Goal: Task Accomplishment & Management: Use online tool/utility

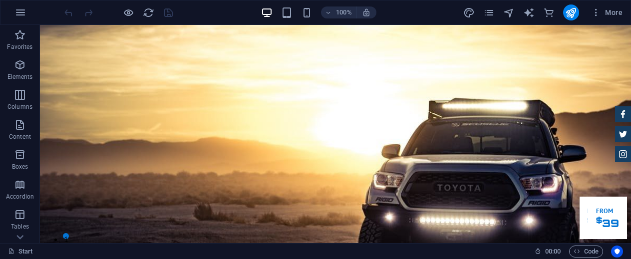
drag, startPoint x: 627, startPoint y: 34, endPoint x: 670, endPoint y: 26, distance: 43.8
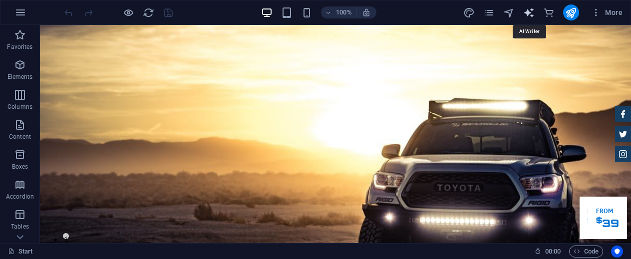
click at [535, 12] on icon "text_generator" at bounding box center [528, 12] width 11 height 11
select select "English"
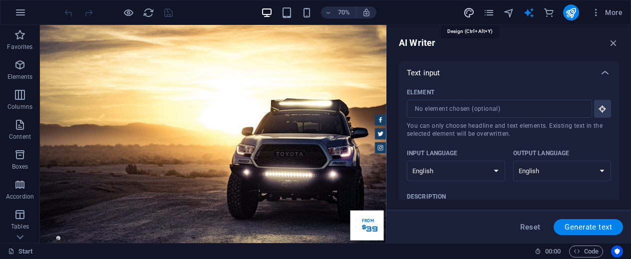
click at [467, 10] on icon "design" at bounding box center [468, 12] width 11 height 11
select select "px"
select select "400"
select select "px"
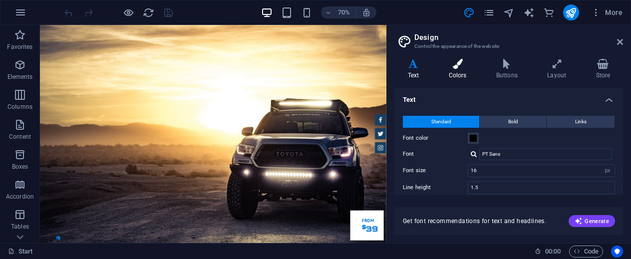
click at [455, 71] on h4 "Colors" at bounding box center [459, 69] width 47 height 21
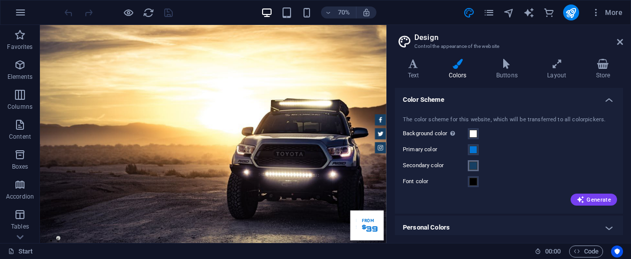
click at [473, 168] on span at bounding box center [473, 166] width 8 height 8
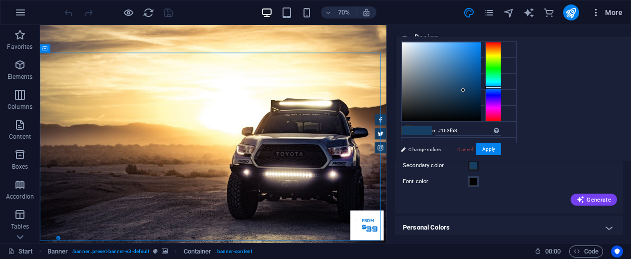
click at [612, 10] on span "More" at bounding box center [606, 12] width 31 height 10
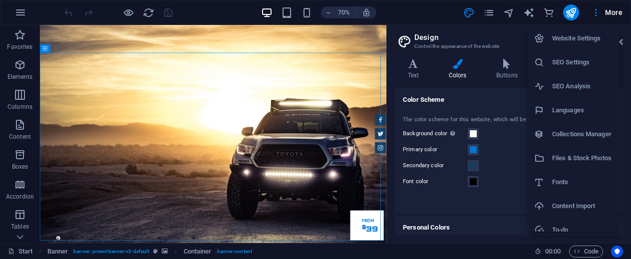
click at [598, 12] on div at bounding box center [315, 129] width 631 height 259
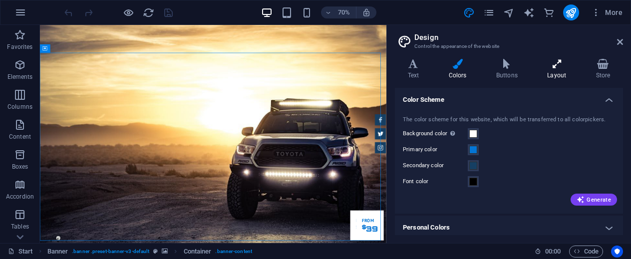
click at [552, 67] on icon at bounding box center [557, 64] width 44 height 10
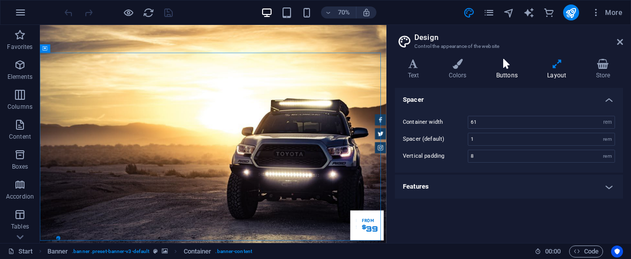
click at [512, 68] on icon at bounding box center [506, 64] width 47 height 10
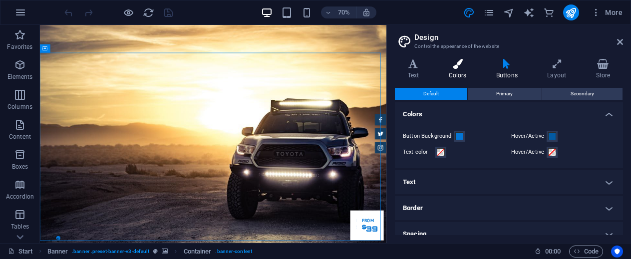
click at [455, 70] on h4 "Colors" at bounding box center [459, 69] width 47 height 21
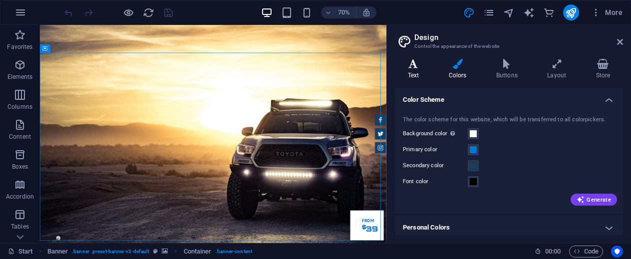
click at [416, 75] on h4 "Text" at bounding box center [415, 69] width 41 height 21
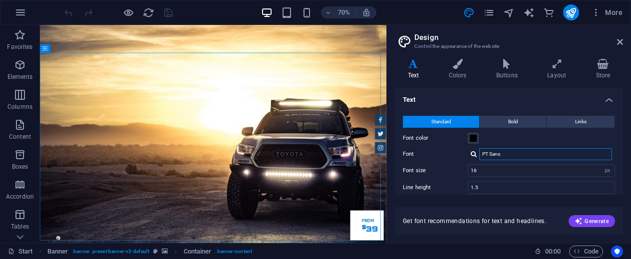
click at [559, 159] on input "PT Sans" at bounding box center [545, 154] width 133 height 12
click at [627, 47] on aside "Design Control the appearance of the website Variants Text Colors Buttons Layou…" at bounding box center [509, 134] width 245 height 218
click at [622, 43] on icon at bounding box center [620, 42] width 6 height 8
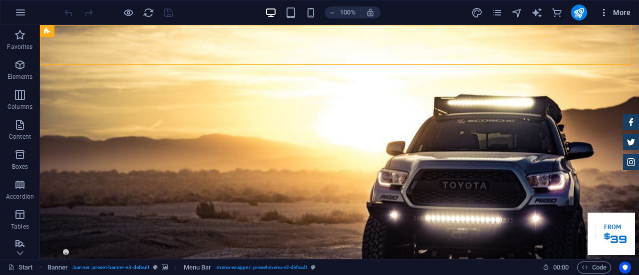
click at [627, 19] on button "More" at bounding box center [614, 12] width 39 height 16
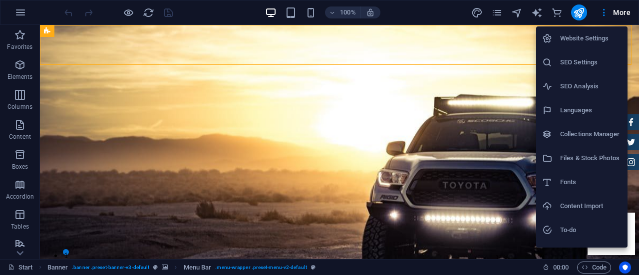
click at [560, 16] on div at bounding box center [319, 137] width 639 height 275
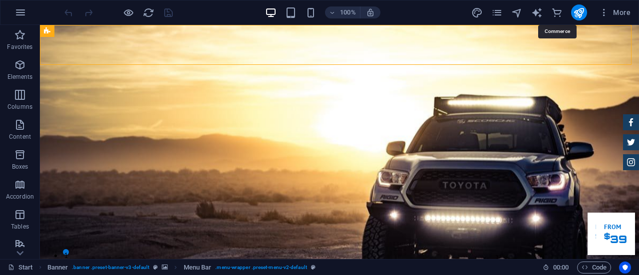
click at [560, 16] on icon "commerce" at bounding box center [556, 12] width 11 height 11
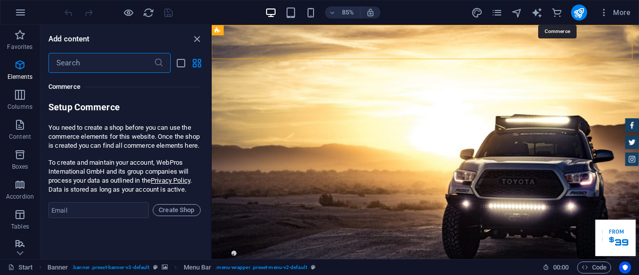
scroll to position [9624, 0]
click at [604, 13] on icon "button" at bounding box center [604, 12] width 10 height 10
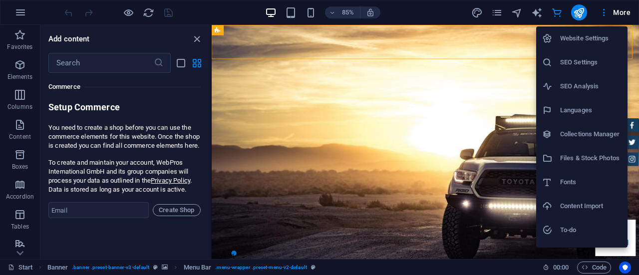
click at [589, 41] on h6 "Website Settings" at bounding box center [590, 38] width 61 height 12
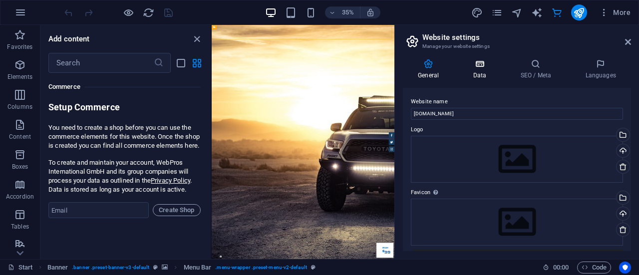
click at [489, 70] on h4 "Data" at bounding box center [481, 69] width 47 height 21
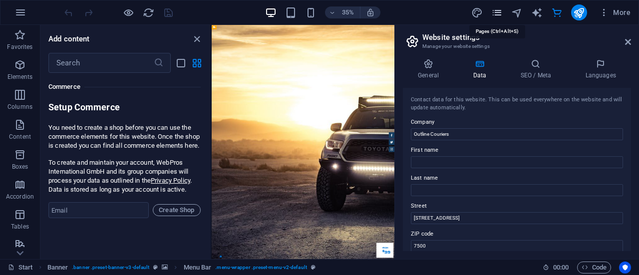
click at [498, 15] on icon "pages" at bounding box center [496, 12] width 11 height 11
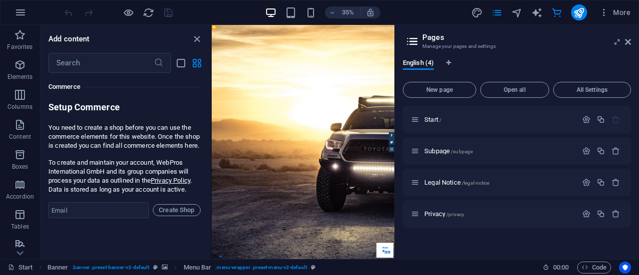
click at [622, 40] on h2 "Pages" at bounding box center [526, 37] width 209 height 9
click at [436, 121] on span "Start /" at bounding box center [432, 119] width 17 height 7
click at [631, 48] on aside "Pages Manage your pages and settings English (4) New page Open all All Settings…" at bounding box center [517, 142] width 245 height 234
click at [628, 44] on icon at bounding box center [628, 42] width 6 height 8
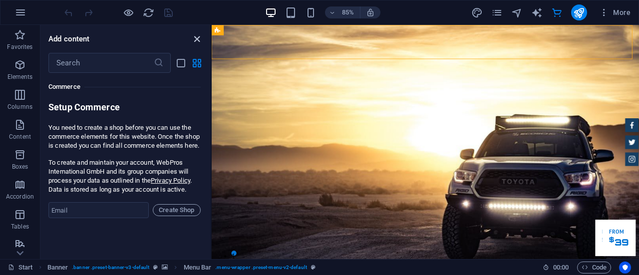
click at [196, 42] on icon "close panel" at bounding box center [196, 38] width 11 height 11
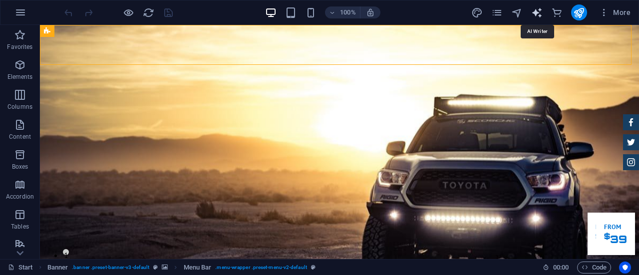
click at [540, 13] on icon "text_generator" at bounding box center [536, 12] width 11 height 11
select select "English"
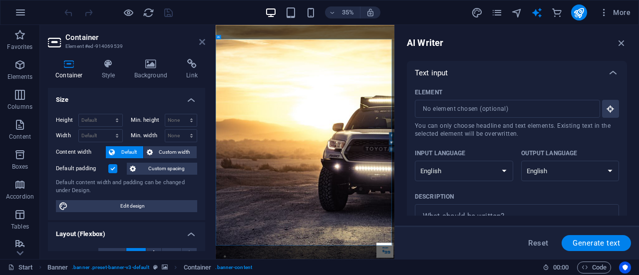
click at [202, 42] on icon at bounding box center [202, 42] width 6 height 8
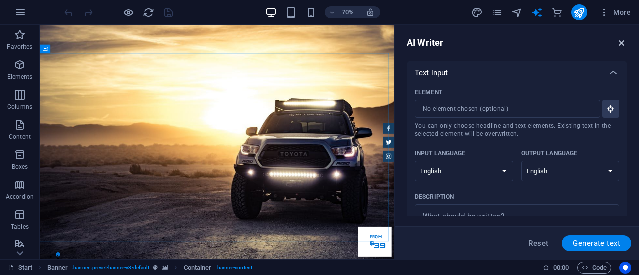
click at [620, 41] on icon "button" at bounding box center [621, 42] width 11 height 11
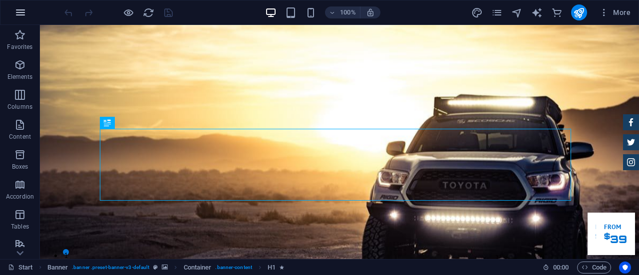
click at [15, 13] on icon "button" at bounding box center [20, 12] width 12 height 12
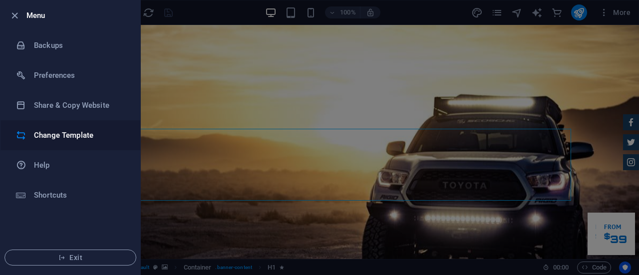
click at [85, 139] on h6 "Change Template" at bounding box center [80, 135] width 92 height 12
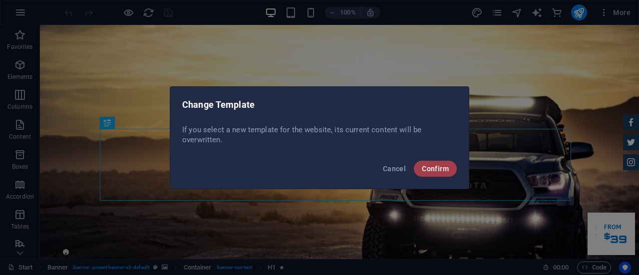
click at [442, 170] on span "Confirm" at bounding box center [435, 169] width 27 height 8
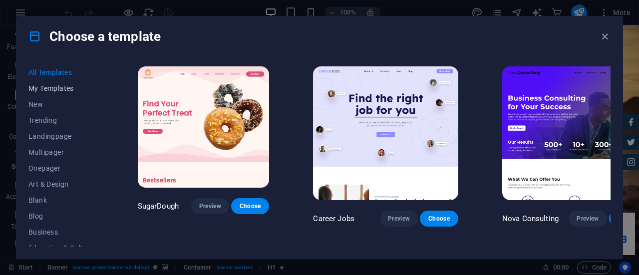
click at [63, 90] on span "My Templates" at bounding box center [60, 88] width 65 height 8
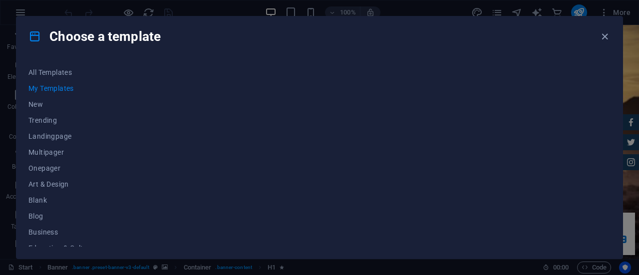
drag, startPoint x: 104, startPoint y: 134, endPoint x: 107, endPoint y: 153, distance: 19.2
click at [107, 153] on div "All Templates My Templates New Trending Landingpage Multipager Onepager Art & D…" at bounding box center [319, 157] width 606 height 202
click at [50, 117] on span "Trending" at bounding box center [60, 120] width 65 height 8
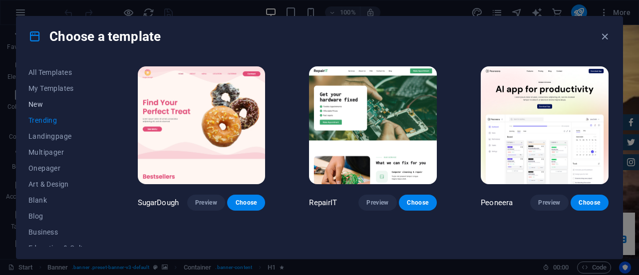
click at [38, 105] on span "New" at bounding box center [60, 104] width 65 height 8
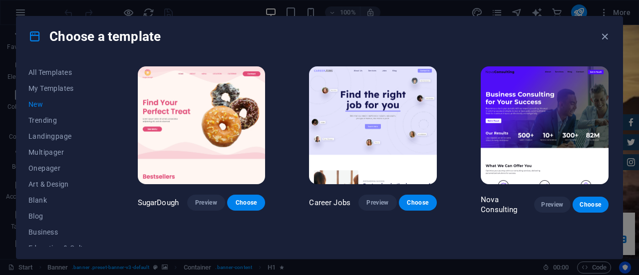
drag, startPoint x: 107, startPoint y: 133, endPoint x: 115, endPoint y: 209, distance: 76.8
click at [115, 209] on div "All Templates My Templates New Trending Landingpage Multipager Onepager Art & D…" at bounding box center [319, 157] width 606 height 202
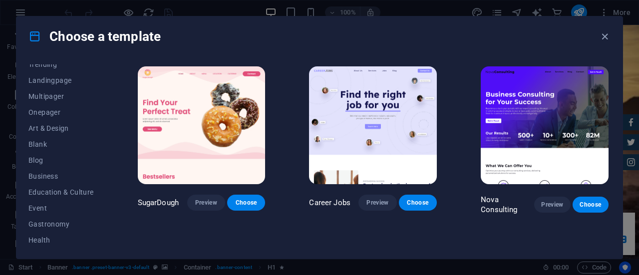
scroll to position [59, 0]
click at [51, 171] on span "Business" at bounding box center [60, 173] width 65 height 8
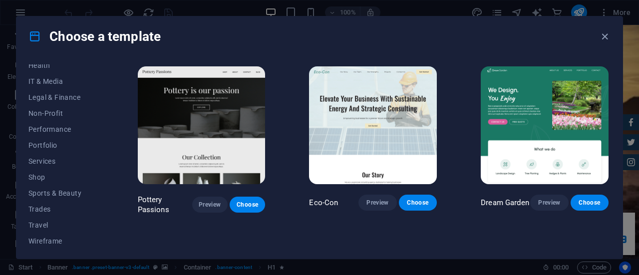
scroll to position [233, 0]
click at [49, 149] on button "Portfolio" at bounding box center [60, 143] width 65 height 16
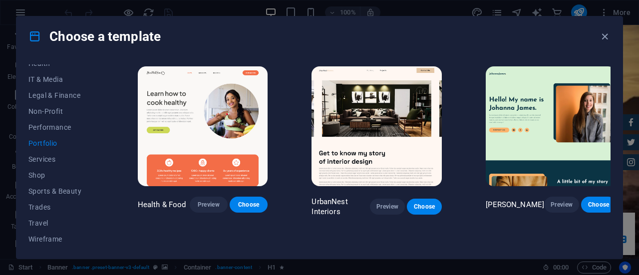
drag, startPoint x: 635, startPoint y: 39, endPoint x: 637, endPoint y: 89, distance: 50.0
click at [637, 89] on div "Choose a template All Templates My Templates New Trending Landingpage Multipage…" at bounding box center [319, 137] width 639 height 275
click at [51, 158] on span "Services" at bounding box center [60, 159] width 65 height 8
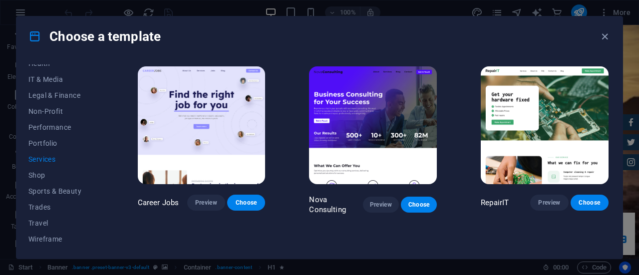
drag, startPoint x: 105, startPoint y: 215, endPoint x: 103, endPoint y: 196, distance: 19.0
click at [103, 196] on div "All Templates My Templates New Trending Landingpage Multipager Onepager Art & D…" at bounding box center [66, 155] width 77 height 182
drag, startPoint x: 107, startPoint y: 170, endPoint x: 106, endPoint y: 157, distance: 13.0
click at [106, 157] on div "All Templates My Templates New Trending Landingpage Multipager Onepager Art & D…" at bounding box center [319, 157] width 606 height 202
click at [100, 92] on div "All Templates My Templates New Trending Landingpage Multipager Onepager Art & D…" at bounding box center [66, 155] width 77 height 182
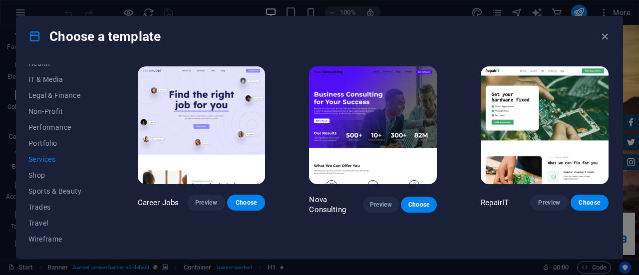
click at [100, 92] on div "All Templates My Templates New Trending Landingpage Multipager Onepager Art & D…" at bounding box center [66, 155] width 77 height 182
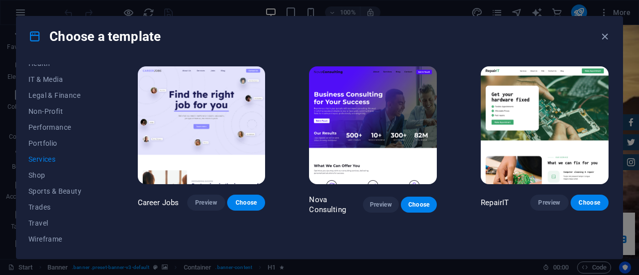
click at [100, 92] on div "All Templates My Templates New Trending Landingpage Multipager Onepager Art & D…" at bounding box center [66, 155] width 77 height 182
click at [420, 203] on span "Choose" at bounding box center [419, 205] width 20 height 8
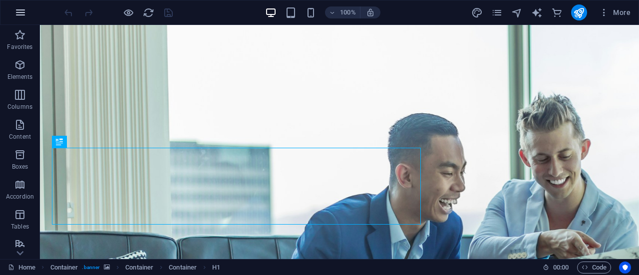
click at [23, 16] on icon "button" at bounding box center [20, 12] width 12 height 12
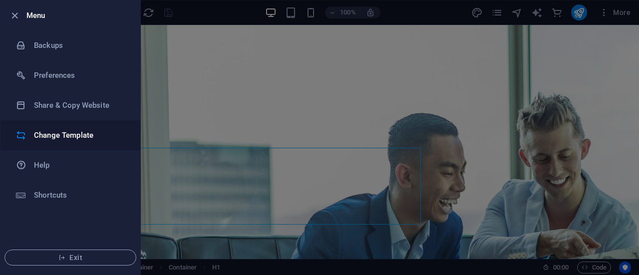
click at [68, 132] on h6 "Change Template" at bounding box center [80, 135] width 92 height 12
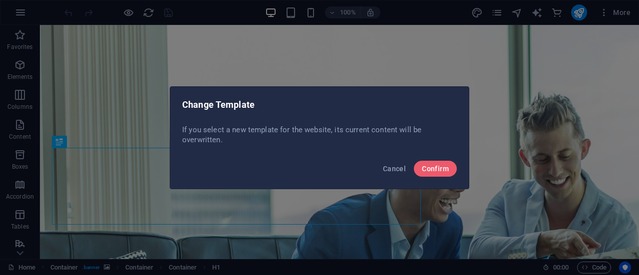
click at [432, 179] on div "Cancel Confirm" at bounding box center [319, 172] width 299 height 34
click at [439, 169] on span "Confirm" at bounding box center [435, 169] width 27 height 8
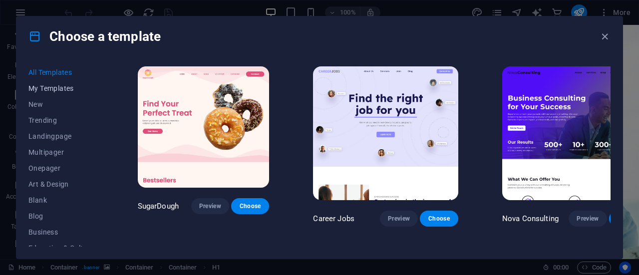
click at [58, 86] on span "My Templates" at bounding box center [60, 88] width 65 height 8
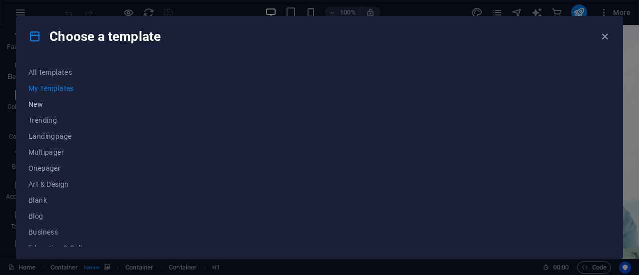
click at [35, 103] on span "New" at bounding box center [60, 104] width 65 height 8
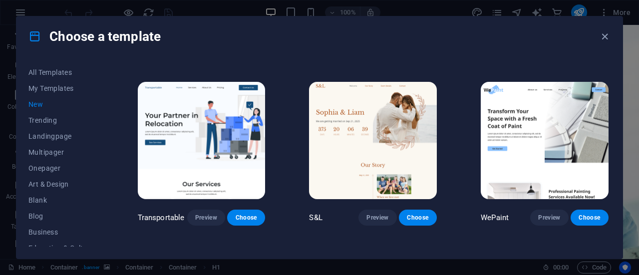
scroll to position [743, 0]
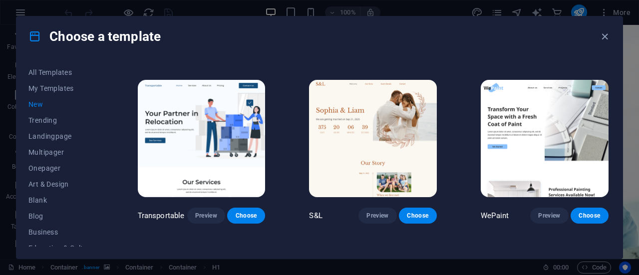
click at [556, 123] on img at bounding box center [545, 139] width 128 height 118
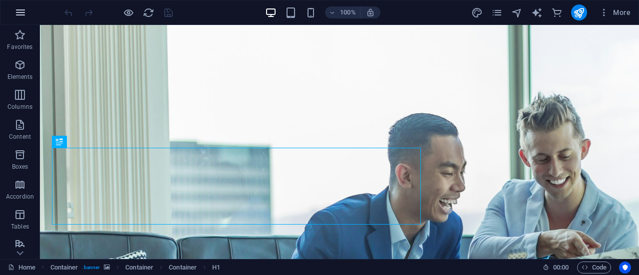
click at [14, 19] on button "button" at bounding box center [20, 12] width 24 height 24
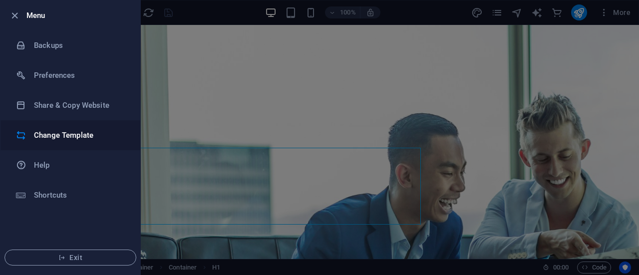
click at [71, 146] on li "Change Template" at bounding box center [70, 135] width 140 height 30
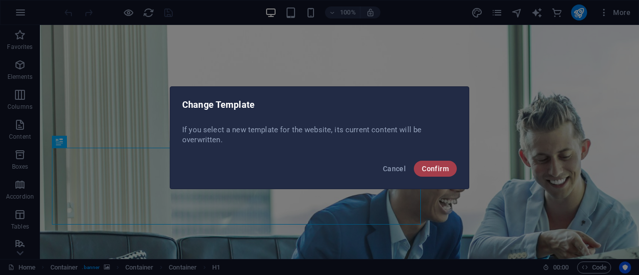
click at [433, 171] on span "Confirm" at bounding box center [435, 169] width 27 height 8
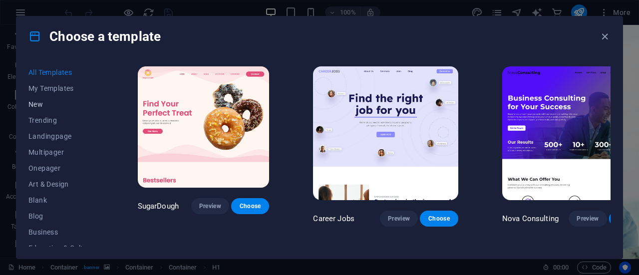
click at [35, 100] on span "New" at bounding box center [60, 104] width 65 height 8
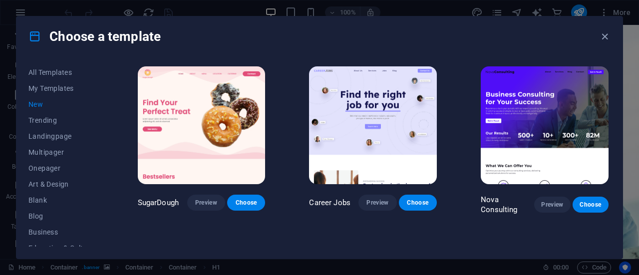
click at [34, 103] on span "New" at bounding box center [60, 104] width 65 height 8
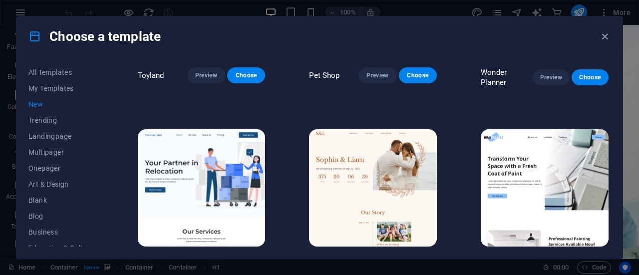
scroll to position [714, 0]
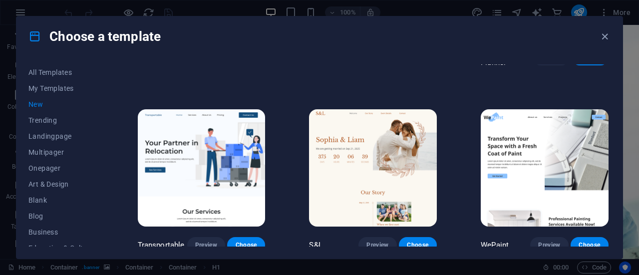
click at [223, 192] on img at bounding box center [202, 168] width 128 height 118
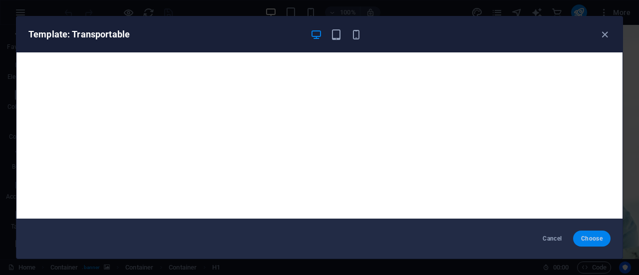
click at [606, 237] on button "Choose" at bounding box center [591, 239] width 37 height 16
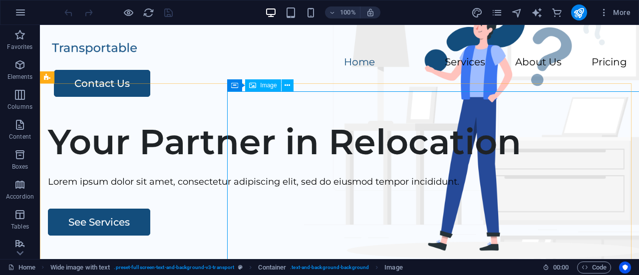
click at [265, 86] on span "Image" at bounding box center [268, 85] width 16 height 6
select select "px"
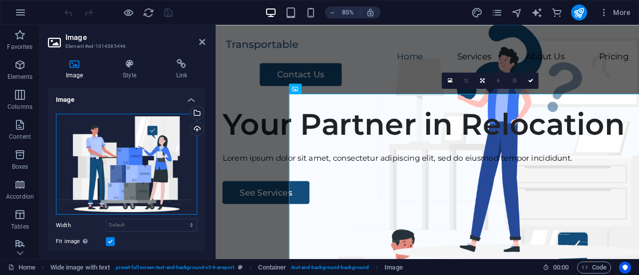
click at [106, 136] on div "Drag files here, click to choose files or select files from Files or our free s…" at bounding box center [126, 164] width 141 height 101
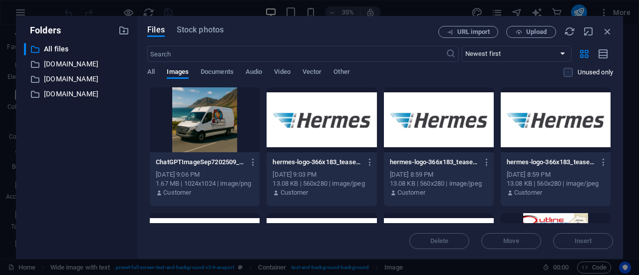
drag, startPoint x: 610, startPoint y: 127, endPoint x: 620, endPoint y: 152, distance: 26.7
click at [620, 152] on div "Files Stock photos URL import Upload ​ Newest first Oldest first Name (A-Z) Nam…" at bounding box center [380, 137] width 486 height 243
drag, startPoint x: 614, startPoint y: 131, endPoint x: 614, endPoint y: 146, distance: 15.0
click at [614, 146] on div "Files Stock photos URL import Upload ​ Newest first Oldest first Name (A-Z) Nam…" at bounding box center [380, 137] width 486 height 243
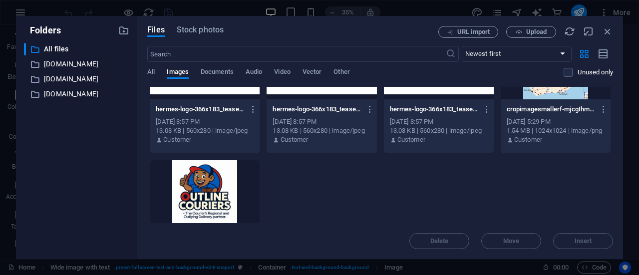
scroll to position [194, 0]
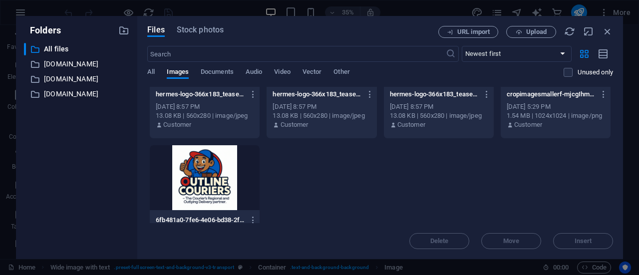
click at [210, 181] on div at bounding box center [205, 177] width 110 height 65
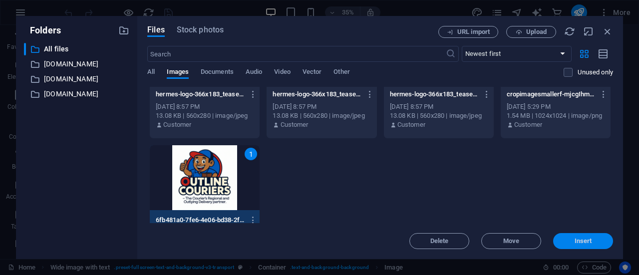
click at [601, 242] on span "Insert" at bounding box center [583, 241] width 52 height 6
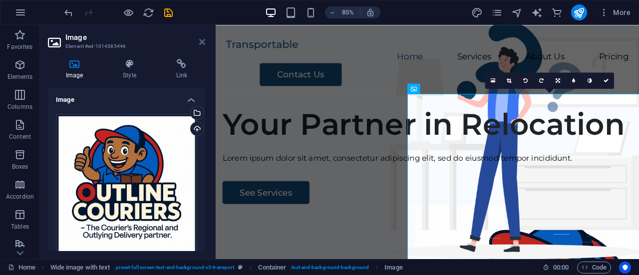
click at [200, 42] on icon at bounding box center [202, 42] width 6 height 8
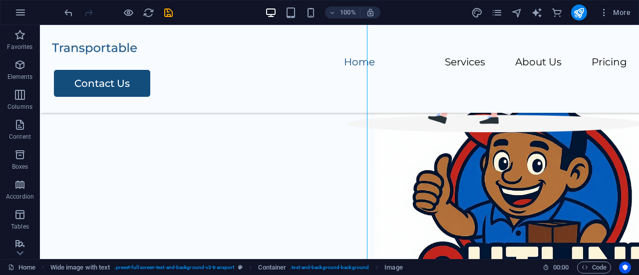
scroll to position [152, 0]
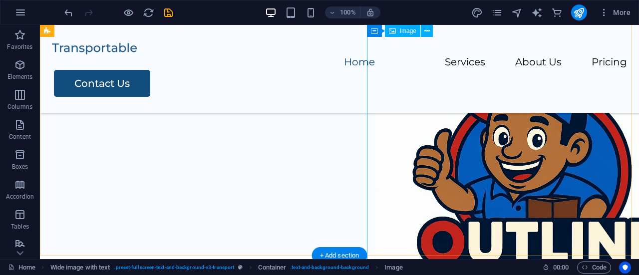
click at [533, 143] on figure at bounding box center [542, 222] width 335 height 335
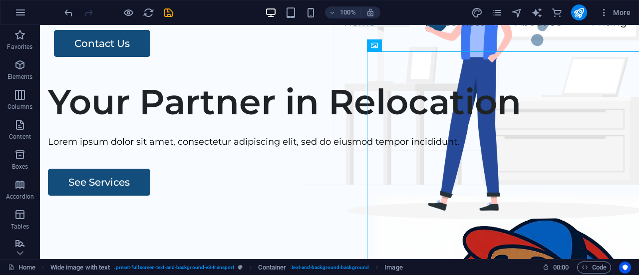
scroll to position [26, 0]
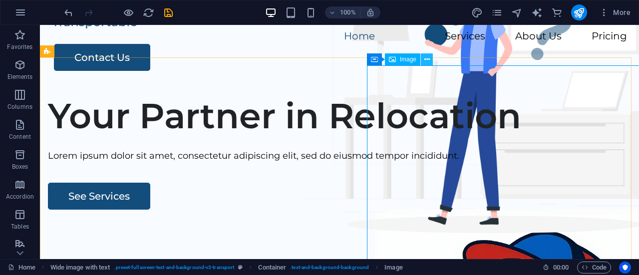
click at [426, 59] on icon at bounding box center [426, 59] width 5 height 10
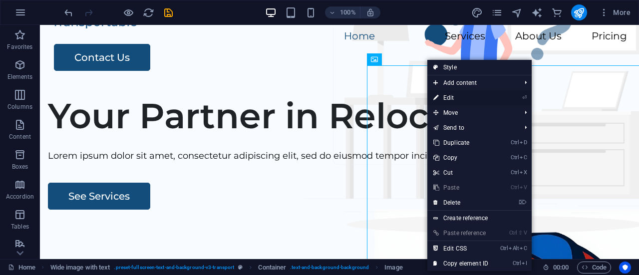
click at [453, 99] on link "⏎ Edit" at bounding box center [460, 97] width 67 height 15
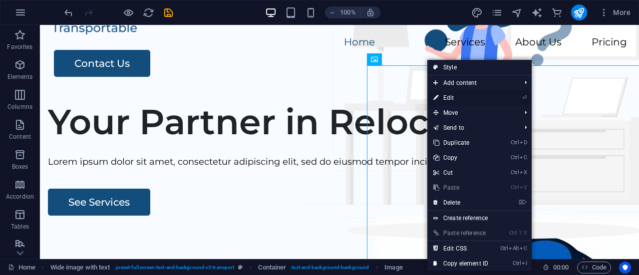
select select "px"
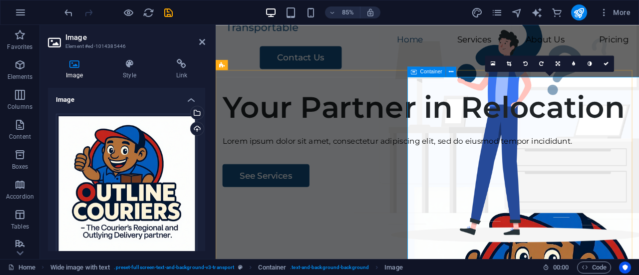
scroll to position [26, 0]
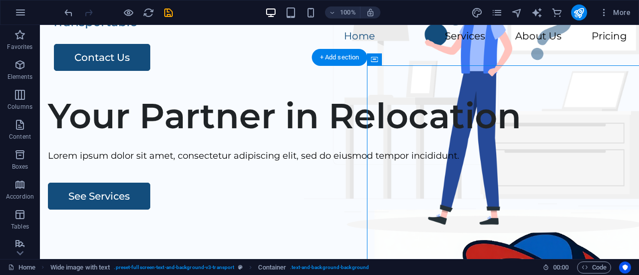
drag, startPoint x: 453, startPoint y: 97, endPoint x: 379, endPoint y: 72, distance: 78.5
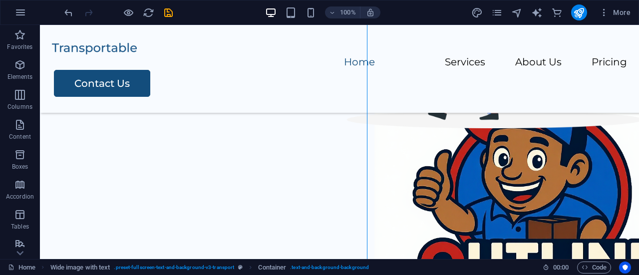
scroll to position [138, 0]
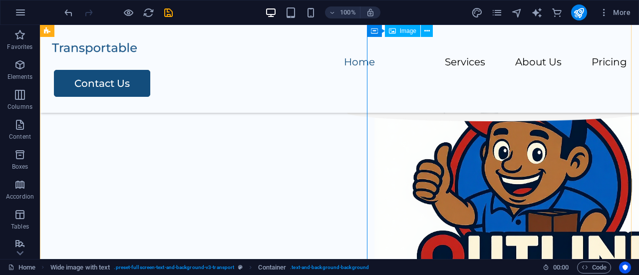
click at [530, 176] on figure at bounding box center [542, 236] width 335 height 335
select select "px"
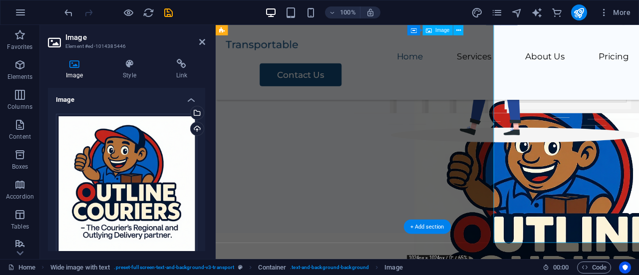
scroll to position [145, 0]
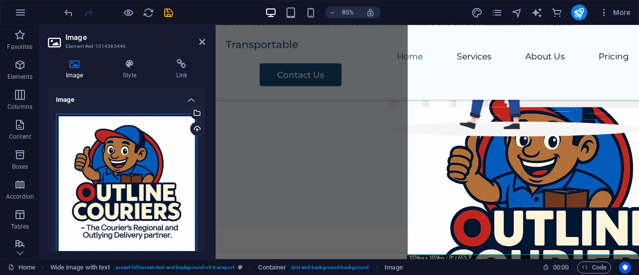
drag, startPoint x: 158, startPoint y: 168, endPoint x: 143, endPoint y: 161, distance: 16.5
click at [143, 161] on div "Drag files here, click to choose files or select files from Files or our free s…" at bounding box center [126, 184] width 141 height 141
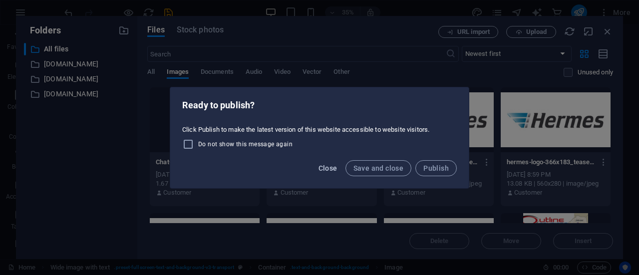
click at [334, 171] on span "Close" at bounding box center [328, 168] width 19 height 8
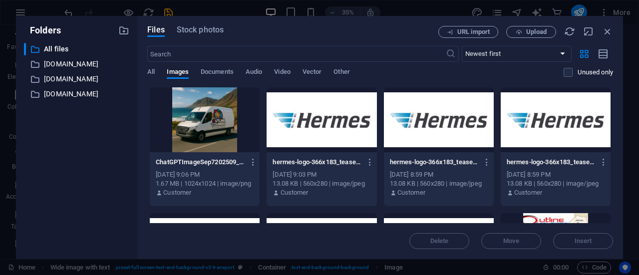
drag, startPoint x: 333, startPoint y: 38, endPoint x: 334, endPoint y: -7, distance: 45.5
click at [334, 0] on html "Outline Couriers Home Favorites Elements Columns Content Boxes Accordion Tables…" at bounding box center [319, 137] width 639 height 275
drag, startPoint x: 613, startPoint y: 132, endPoint x: 617, endPoint y: 151, distance: 19.8
click at [617, 151] on div "Files Stock photos URL import Upload ​ Newest first Oldest first Name (A-Z) Nam…" at bounding box center [380, 137] width 486 height 243
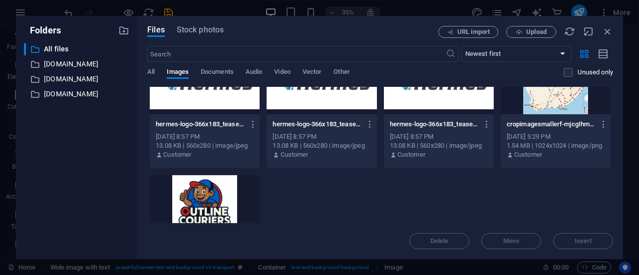
scroll to position [168, 0]
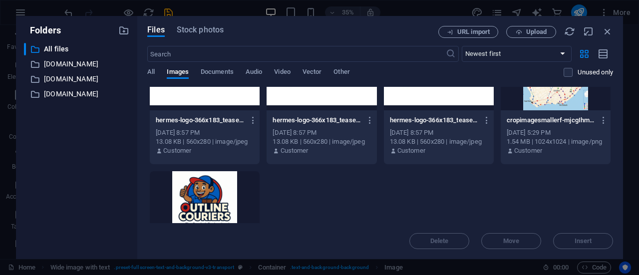
click at [219, 204] on div at bounding box center [205, 203] width 110 height 65
click at [586, 247] on button "Insert" at bounding box center [583, 241] width 60 height 16
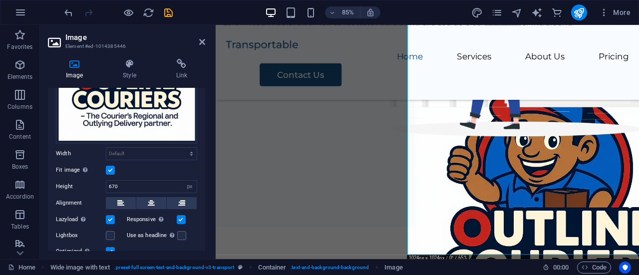
scroll to position [123, 0]
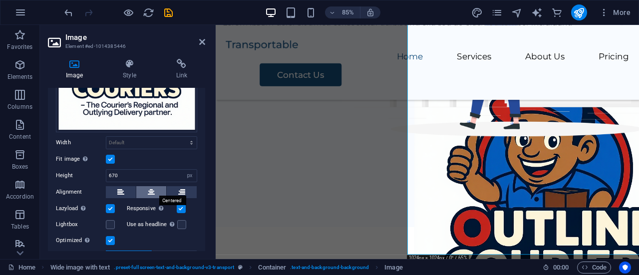
click at [153, 191] on icon at bounding box center [151, 192] width 7 height 12
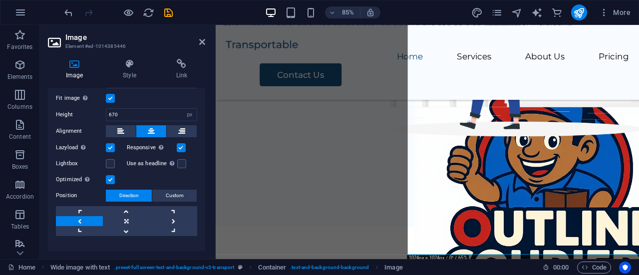
scroll to position [184, 0]
click at [125, 217] on link at bounding box center [126, 221] width 47 height 10
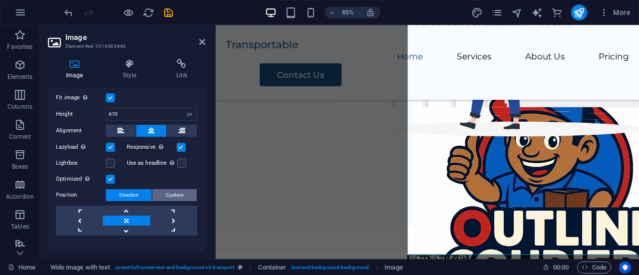
click at [173, 191] on span "Custom" at bounding box center [175, 195] width 18 height 12
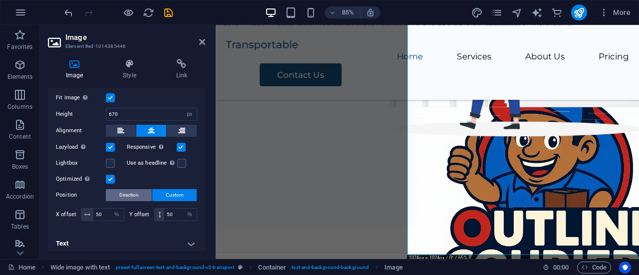
click at [140, 192] on button "Direction" at bounding box center [129, 195] width 46 height 12
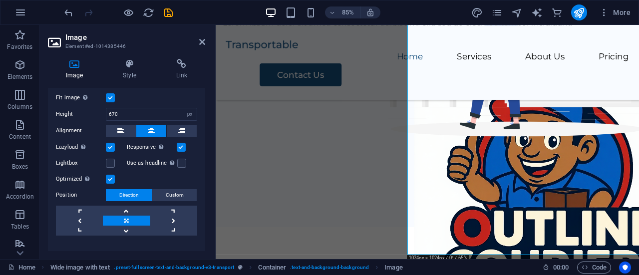
click at [128, 216] on link at bounding box center [126, 221] width 47 height 10
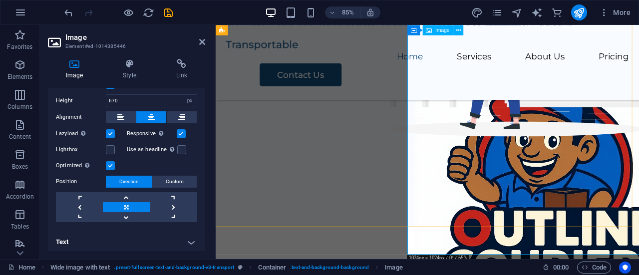
click at [544, 212] on figure at bounding box center [616, 243] width 335 height 335
click at [204, 39] on icon at bounding box center [202, 42] width 6 height 8
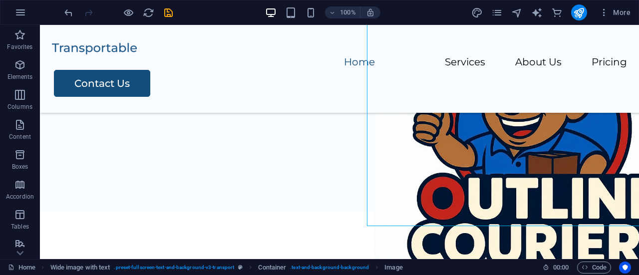
scroll to position [207, 0]
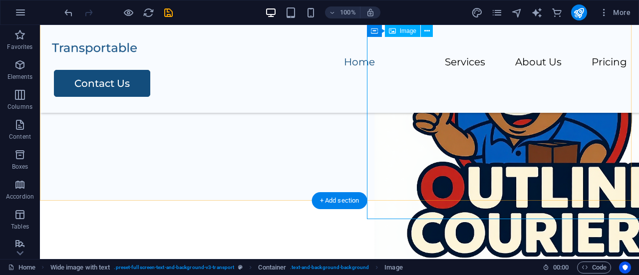
click at [538, 142] on figure at bounding box center [542, 167] width 335 height 335
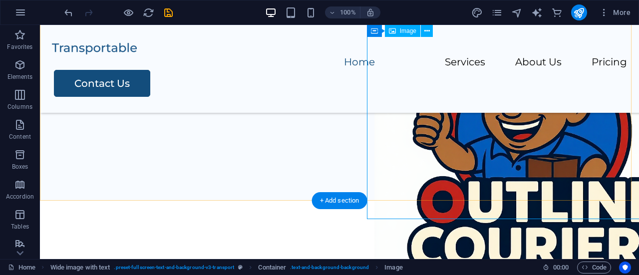
scroll to position [214, 0]
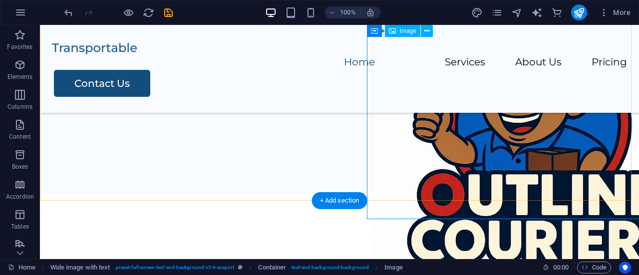
select select "px"
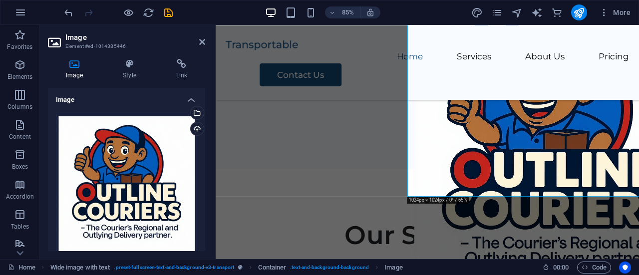
drag, startPoint x: 205, startPoint y: 157, endPoint x: 205, endPoint y: 171, distance: 13.5
click at [205, 171] on div "Image Style Link Image Drag files here, click to choose files or select files f…" at bounding box center [126, 155] width 173 height 208
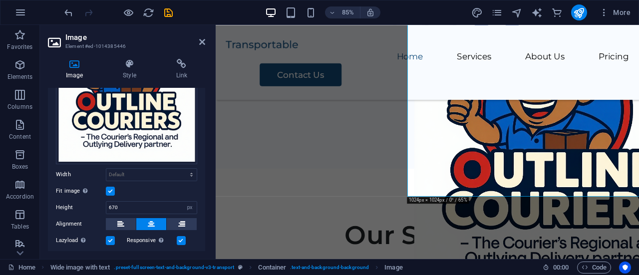
scroll to position [93, 0]
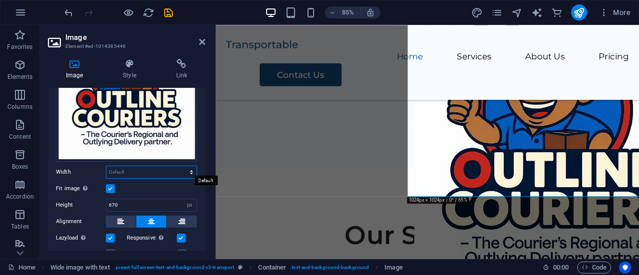
click at [185, 170] on select "Default auto px rem % em vh vw" at bounding box center [151, 172] width 90 height 12
click at [106, 166] on select "Default auto px rem % em vh vw" at bounding box center [151, 172] width 90 height 12
click at [187, 172] on select "Default auto px rem % em vh vw" at bounding box center [151, 172] width 90 height 12
select select "%"
click at [181, 166] on select "Default auto px rem % em vh vw" at bounding box center [151, 172] width 90 height 12
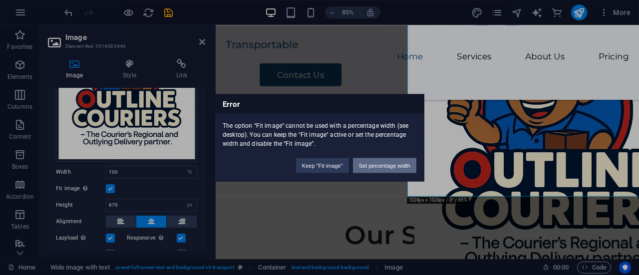
click at [390, 164] on button "Set percentage width" at bounding box center [384, 165] width 63 height 15
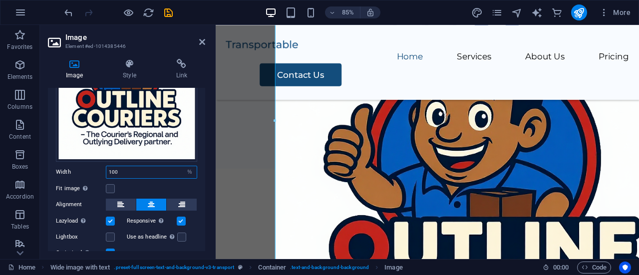
click at [153, 172] on input "100" at bounding box center [151, 172] width 90 height 12
drag, startPoint x: 153, startPoint y: 172, endPoint x: 77, endPoint y: 166, distance: 76.6
click at [77, 166] on div "Width 100 Default auto px rem % em vh vw" at bounding box center [126, 172] width 141 height 13
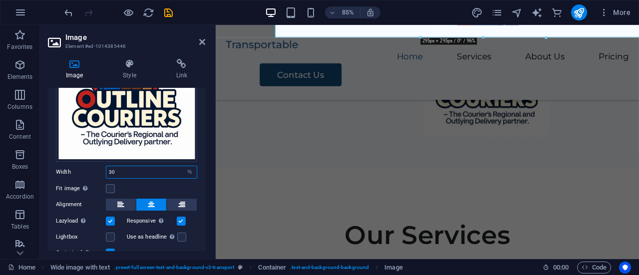
scroll to position [0, 0]
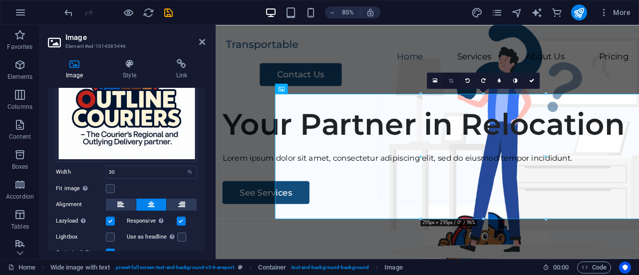
click at [453, 83] on icon at bounding box center [451, 80] width 4 height 5
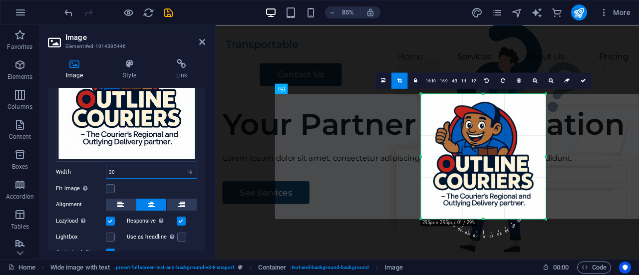
drag, startPoint x: 118, startPoint y: 168, endPoint x: 97, endPoint y: 171, distance: 21.2
click at [97, 171] on div "Width 30 Default auto px rem % em vh vw" at bounding box center [126, 172] width 141 height 13
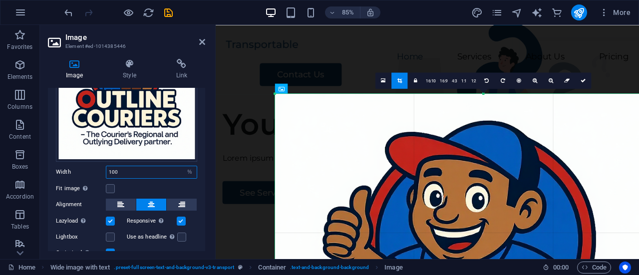
drag, startPoint x: 136, startPoint y: 168, endPoint x: 82, endPoint y: 174, distance: 54.3
click at [82, 174] on div "Width 100 Default auto px rem % em vh vw" at bounding box center [126, 172] width 141 height 13
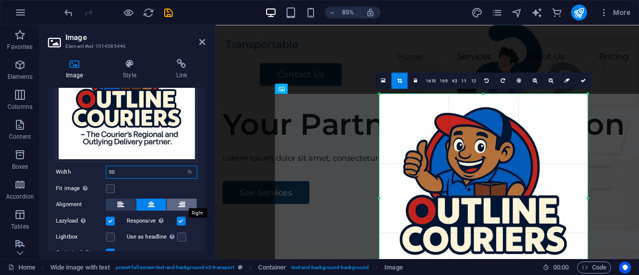
type input "50"
click at [186, 199] on button at bounding box center [182, 205] width 30 height 12
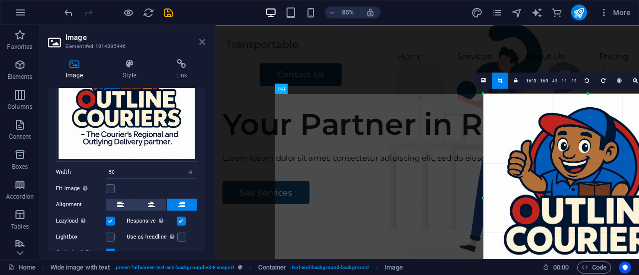
click at [202, 45] on icon at bounding box center [202, 42] width 6 height 8
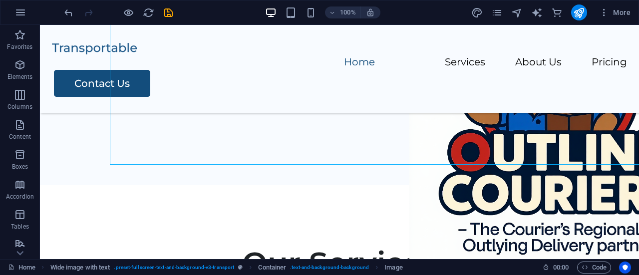
scroll to position [198, 0]
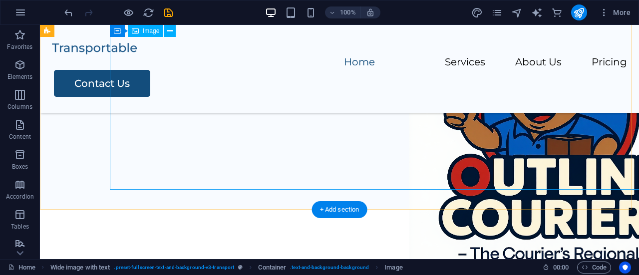
click at [552, 120] on figure at bounding box center [409, 159] width 599 height 300
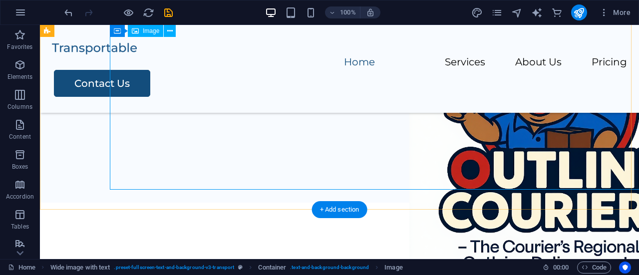
select select "%"
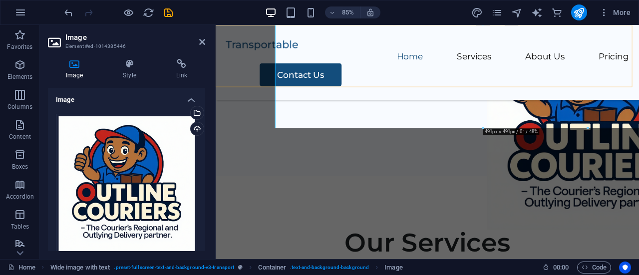
click at [471, 97] on div "Menu Home Services About Us Pricing Contact Us" at bounding box center [465, 69] width 498 height 88
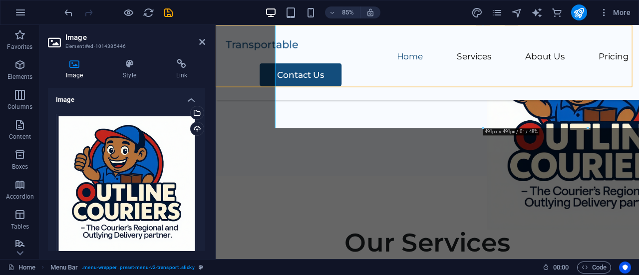
click at [471, 97] on div "Menu Home Services About Us Pricing Contact Us" at bounding box center [465, 69] width 498 height 88
select select "header"
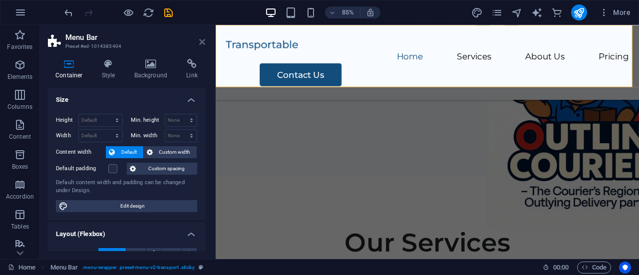
click at [204, 42] on icon at bounding box center [202, 42] width 6 height 8
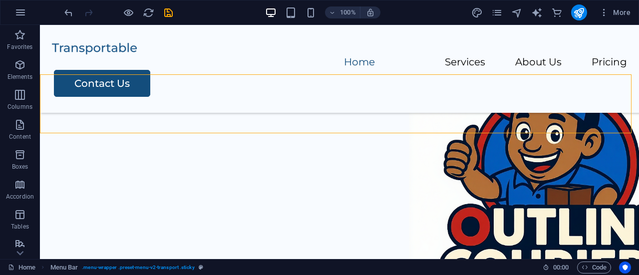
scroll to position [152, 0]
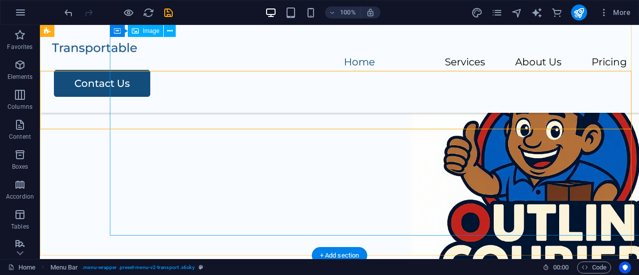
click at [559, 122] on figure at bounding box center [409, 205] width 599 height 300
select select "%"
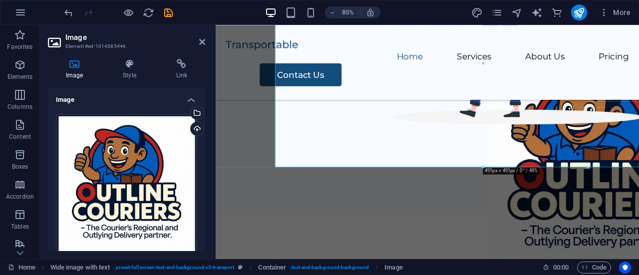
scroll to position [0, 0]
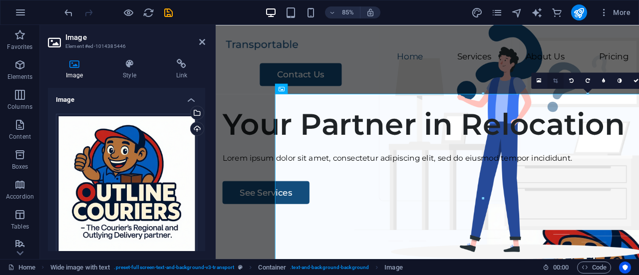
click at [557, 81] on icon at bounding box center [555, 80] width 4 height 5
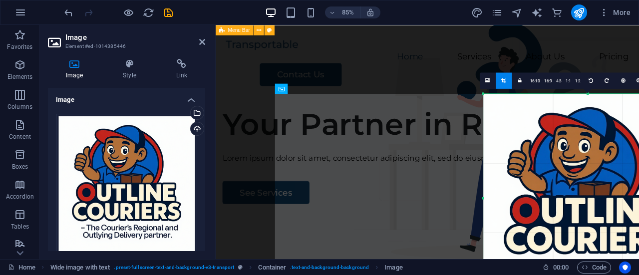
click at [625, 59] on div "Menu Home Services About Us Pricing Contact Us" at bounding box center [465, 69] width 498 height 88
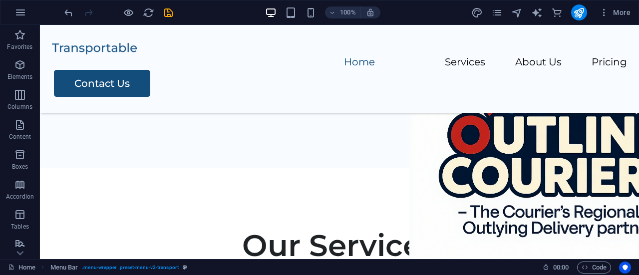
scroll to position [106, 0]
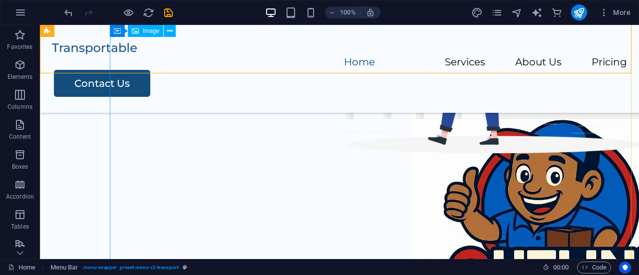
click at [545, 188] on figure at bounding box center [409, 251] width 599 height 300
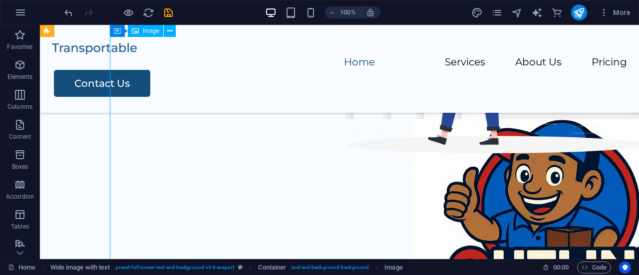
click at [545, 188] on figure at bounding box center [409, 251] width 599 height 300
select select "%"
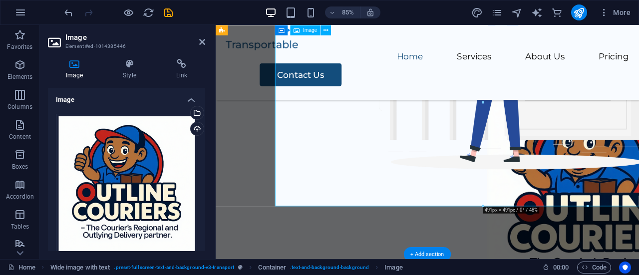
scroll to position [113, 0]
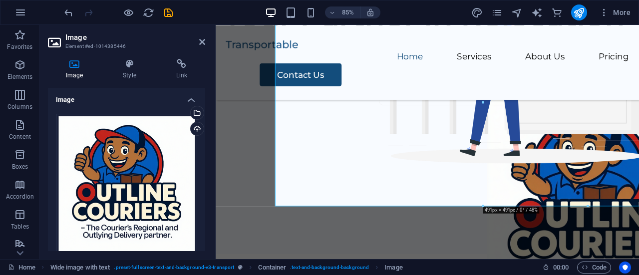
drag, startPoint x: 202, startPoint y: 174, endPoint x: 201, endPoint y: 183, distance: 9.1
click at [201, 183] on div "Drag files here, click to choose files or select files from Files or our free s…" at bounding box center [126, 233] width 157 height 255
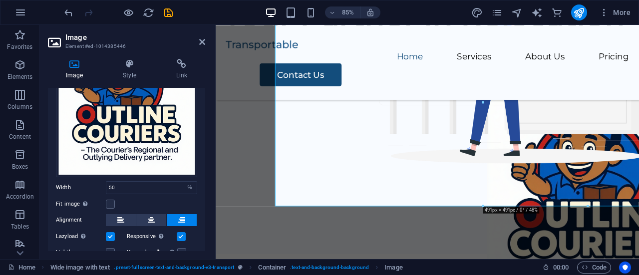
scroll to position [81, 0]
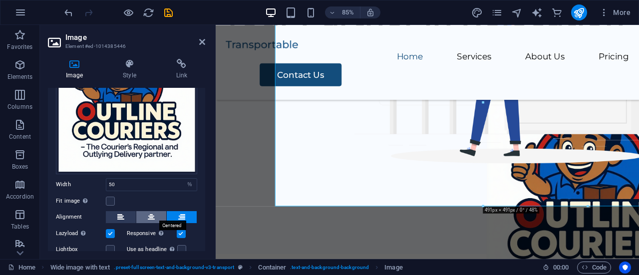
click at [159, 212] on button at bounding box center [151, 217] width 30 height 12
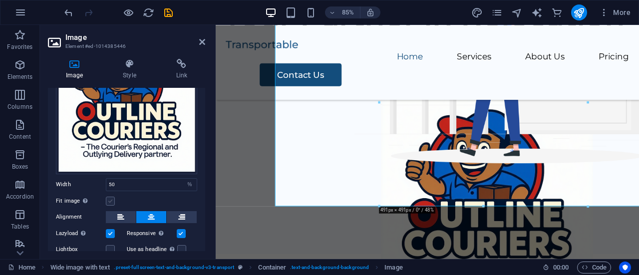
click at [109, 200] on label at bounding box center [110, 201] width 9 height 9
click at [0, 0] on input "Fit image Automatically fit image to a fixed width and height" at bounding box center [0, 0] width 0 height 0
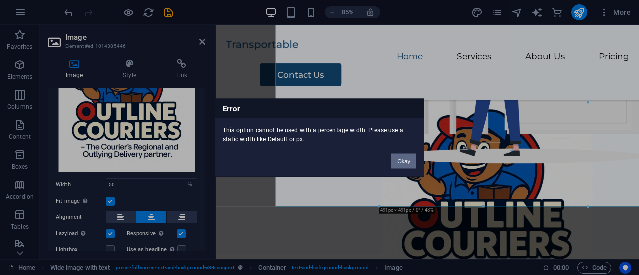
click at [414, 164] on button "Okay" at bounding box center [404, 160] width 25 height 15
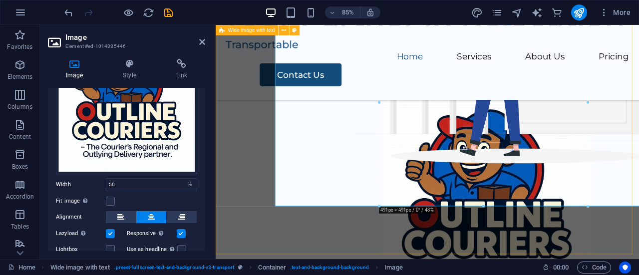
click at [330, 269] on div "Your Partner in Relocation Lorem ipsum dolor sit amet, consectetur adipiscing e…" at bounding box center [465, 103] width 498 height 383
select select "px"
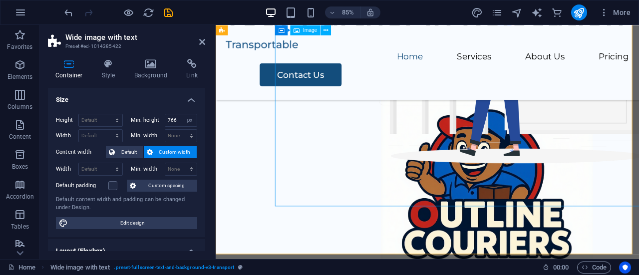
click at [423, 228] on figure at bounding box center [535, 232] width 498 height 249
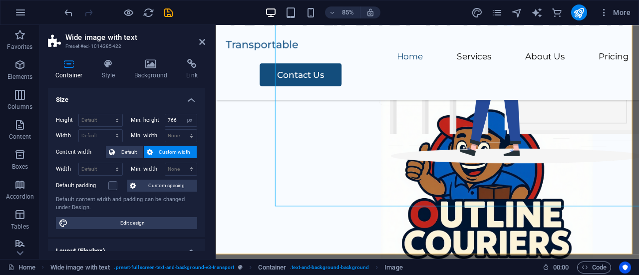
scroll to position [0, 0]
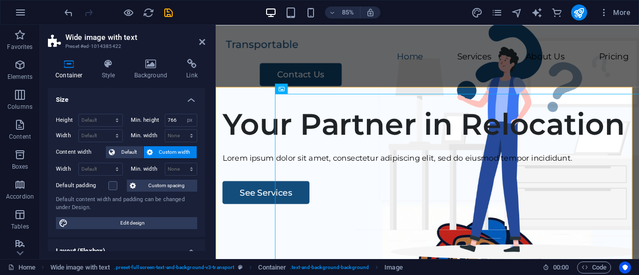
drag, startPoint x: 709, startPoint y: 60, endPoint x: 847, endPoint y: 42, distance: 139.6
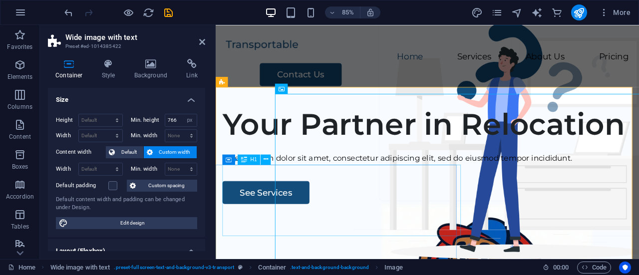
click at [357, 163] on div "Your Partner in Relocation" at bounding box center [465, 142] width 482 height 42
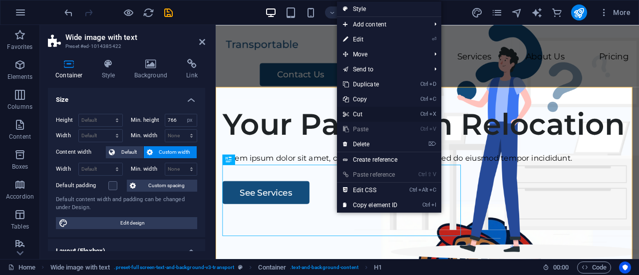
click at [364, 112] on link "Ctrl X Cut" at bounding box center [370, 114] width 67 height 15
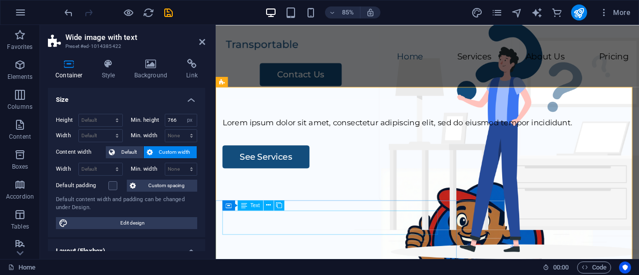
click at [331, 147] on div "Lorem ipsum dolor sit amet, consectetur adipiscing elit, sed do eiusmod tempor …" at bounding box center [465, 140] width 482 height 14
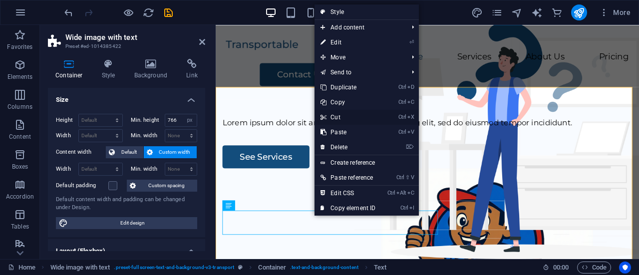
click at [348, 114] on link "Ctrl X Cut" at bounding box center [348, 117] width 67 height 15
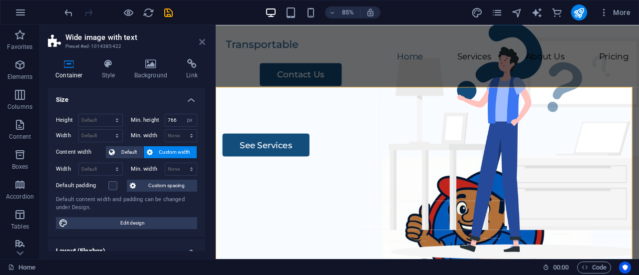
click at [201, 45] on icon at bounding box center [202, 42] width 6 height 8
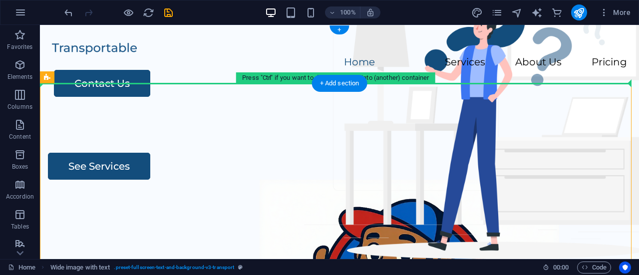
drag, startPoint x: 196, startPoint y: 56, endPoint x: 139, endPoint y: 79, distance: 61.4
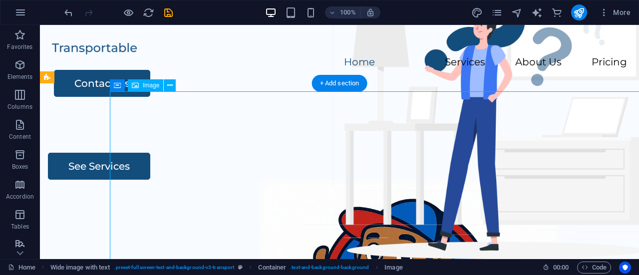
select select "%"
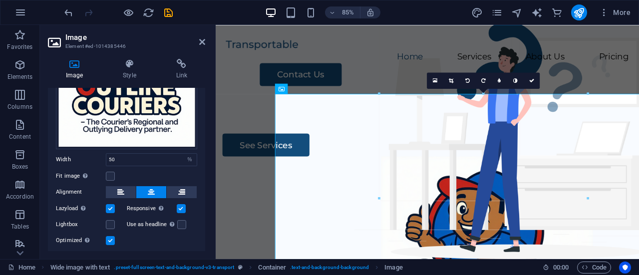
scroll to position [111, 0]
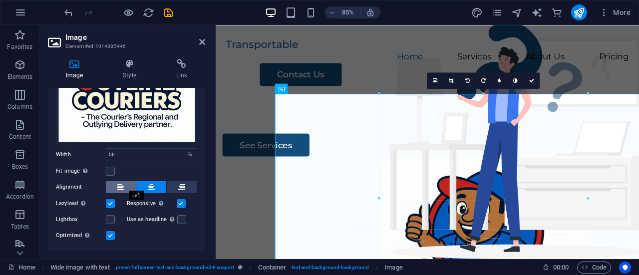
click at [126, 187] on button at bounding box center [121, 187] width 30 height 12
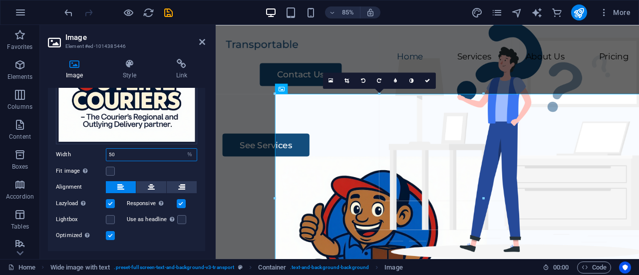
click at [166, 157] on input "50" at bounding box center [151, 155] width 90 height 12
type input "5"
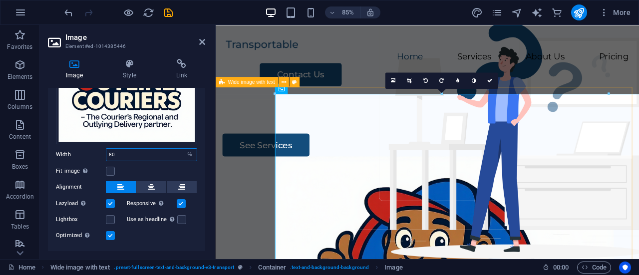
type input "80"
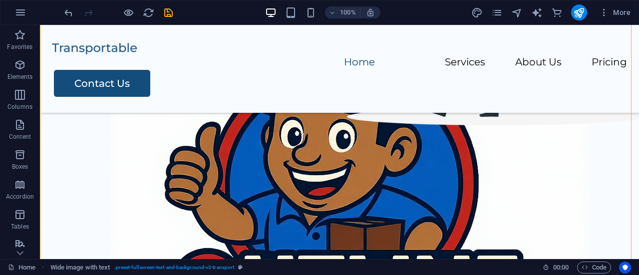
scroll to position [0, 0]
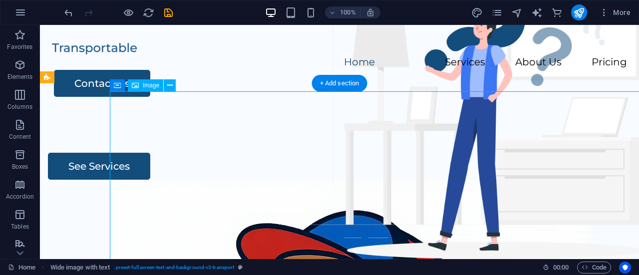
select select "%"
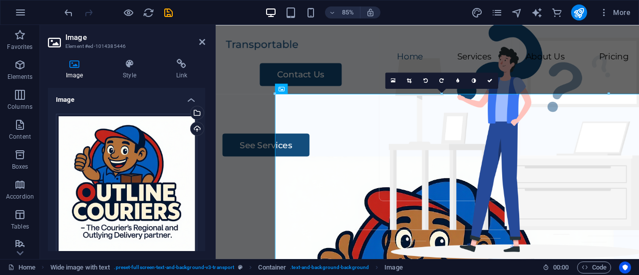
drag, startPoint x: 205, startPoint y: 132, endPoint x: 203, endPoint y: 150, distance: 18.6
click at [203, 150] on div "Image Style Link Image Drag files here, click to choose files or select files f…" at bounding box center [126, 155] width 173 height 208
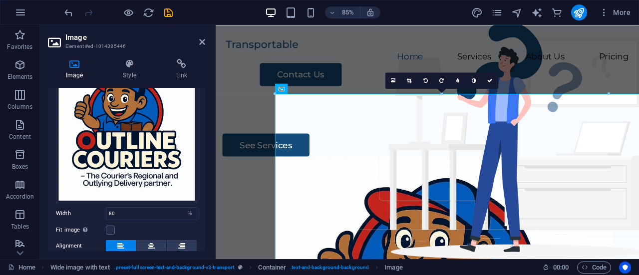
scroll to position [72, 0]
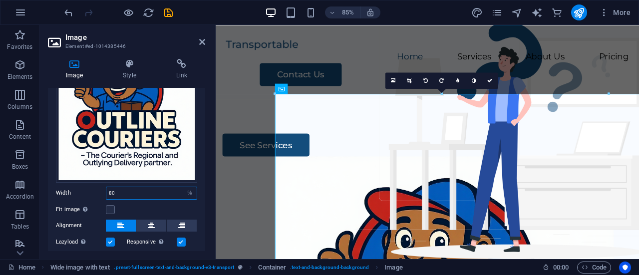
click at [171, 192] on input "80" at bounding box center [151, 193] width 90 height 12
type input "8"
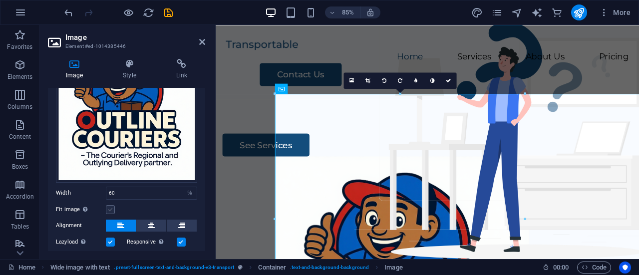
click at [111, 211] on label at bounding box center [110, 209] width 9 height 9
click at [0, 0] on input "Fit image Automatically fit image to a fixed width and height" at bounding box center [0, 0] width 0 height 0
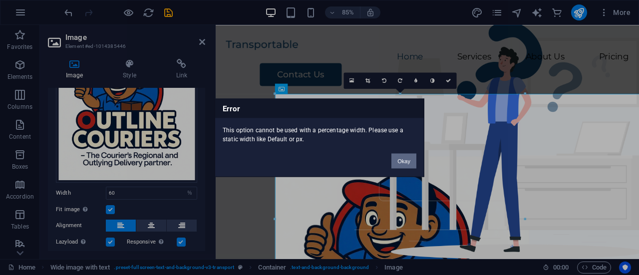
click at [411, 159] on button "Okay" at bounding box center [404, 160] width 25 height 15
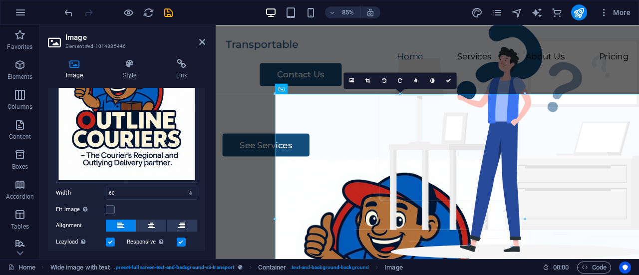
click at [525, 142] on div at bounding box center [525, 219] width 3 height 250
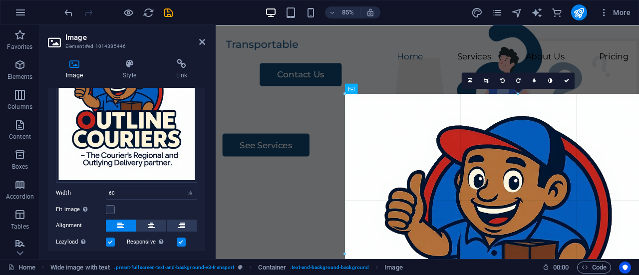
drag, startPoint x: 525, startPoint y: 159, endPoint x: 639, endPoint y: 299, distance: 179.9
type input "817"
select select "px"
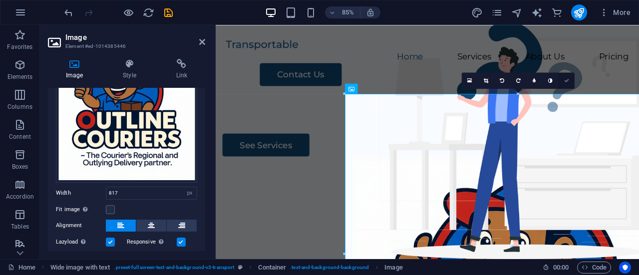
click at [569, 83] on icon at bounding box center [566, 80] width 5 height 5
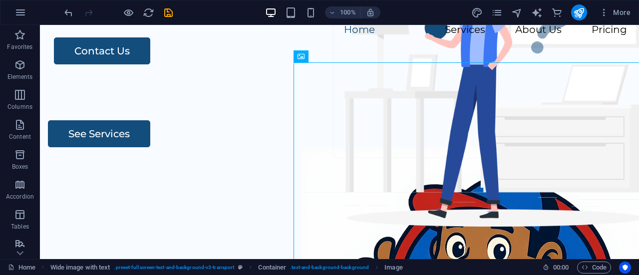
scroll to position [29, 0]
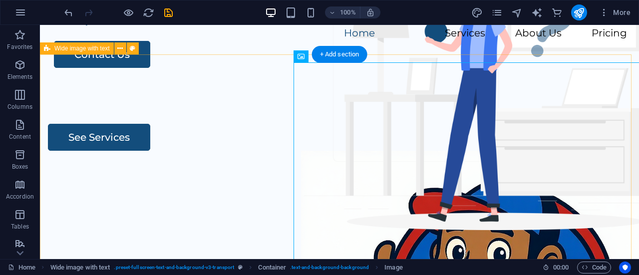
click at [153, 128] on div "See Services" at bounding box center [339, 275] width 599 height 383
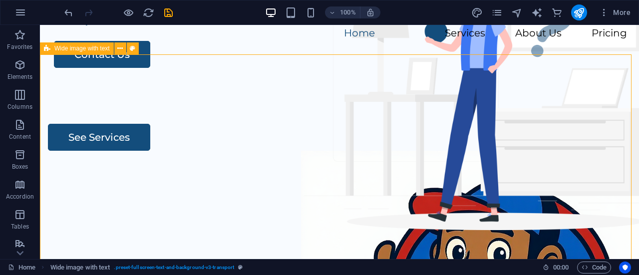
click at [97, 49] on span "Wide image with text" at bounding box center [81, 48] width 55 height 6
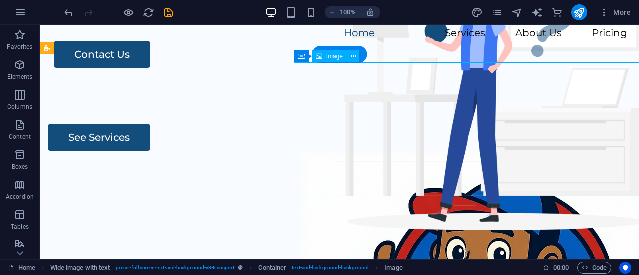
drag, startPoint x: 418, startPoint y: 143, endPoint x: 357, endPoint y: 142, distance: 61.9
select select "px"
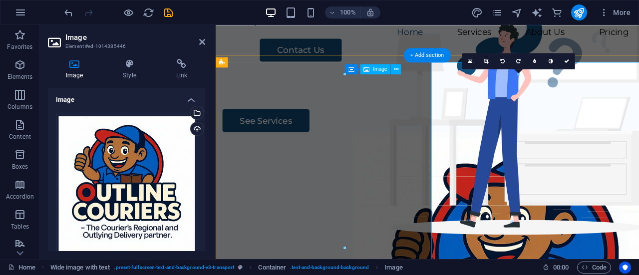
scroll to position [23, 0]
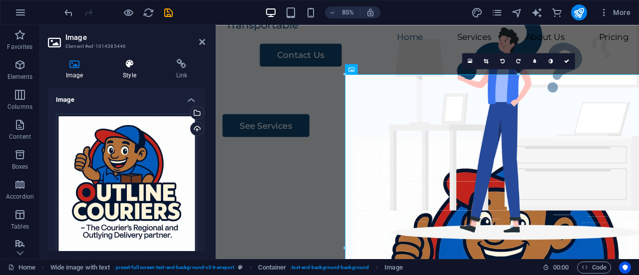
click at [128, 66] on icon at bounding box center [129, 64] width 49 height 10
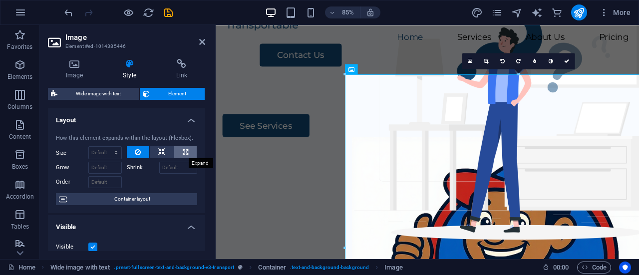
click at [186, 151] on icon at bounding box center [185, 152] width 5 height 12
type input "100"
select select "%"
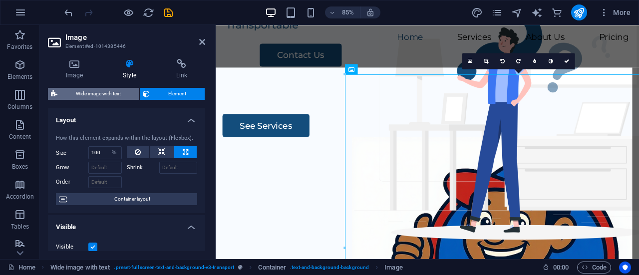
click at [96, 92] on span "Wide image with text" at bounding box center [98, 94] width 76 height 12
select select "%"
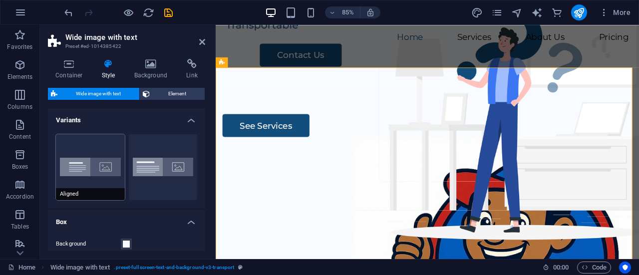
click at [109, 169] on button "Aligned" at bounding box center [90, 167] width 69 height 66
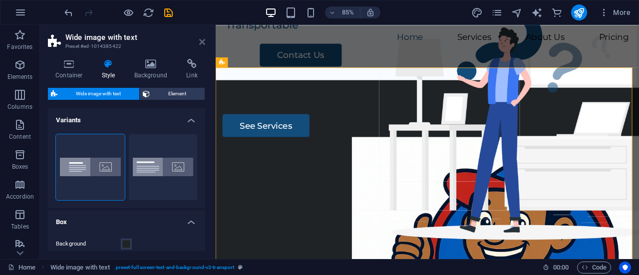
click at [202, 44] on icon at bounding box center [202, 42] width 6 height 8
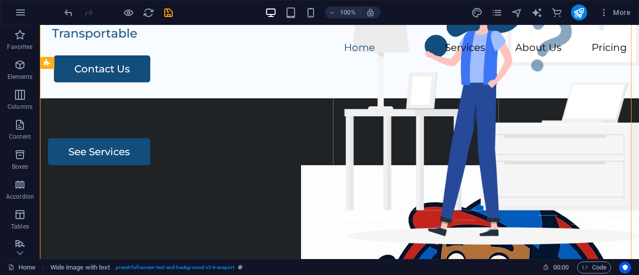
scroll to position [0, 0]
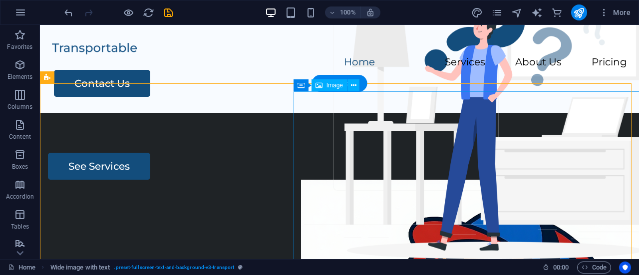
select select "%"
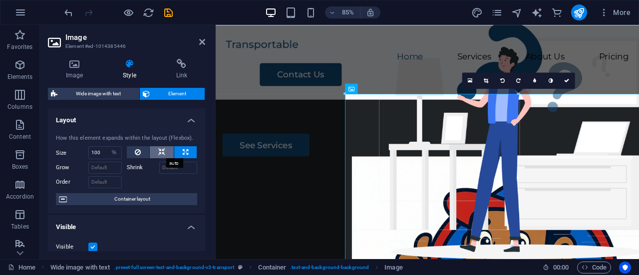
click at [159, 152] on icon at bounding box center [161, 152] width 7 height 12
select select "DISABLED_OPTION_VALUE"
click at [159, 152] on icon at bounding box center [161, 152] width 7 height 12
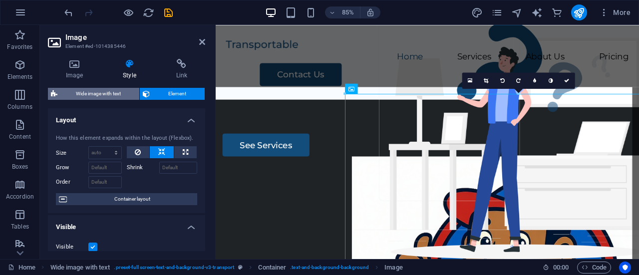
click at [114, 90] on span "Wide image with text" at bounding box center [98, 94] width 76 height 12
select select "%"
select select "rem"
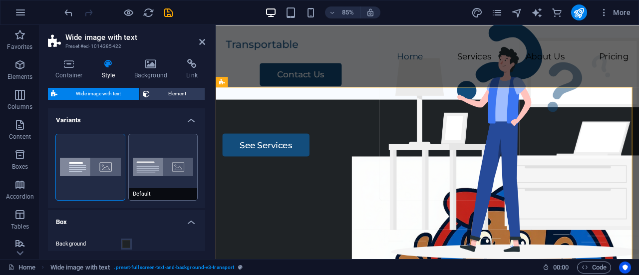
click at [172, 166] on button "Default" at bounding box center [163, 167] width 69 height 66
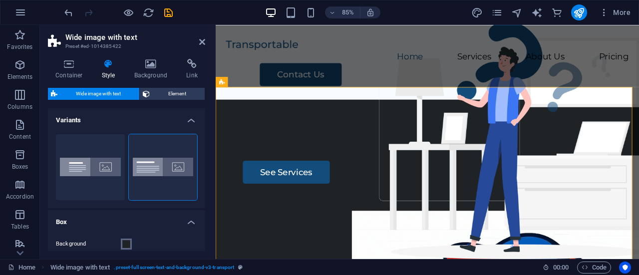
click at [126, 242] on span at bounding box center [126, 244] width 8 height 8
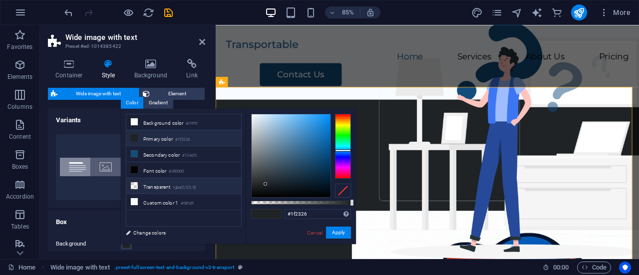
click at [156, 185] on li "Transparent rgba(0,0,0,.0)" at bounding box center [183, 186] width 115 height 16
type input "rgba(0, 0, 0, 0)"
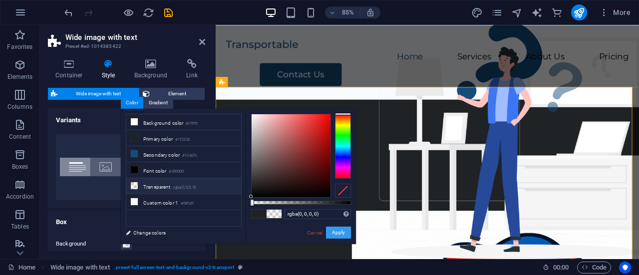
click at [336, 233] on button "Apply" at bounding box center [338, 233] width 25 height 12
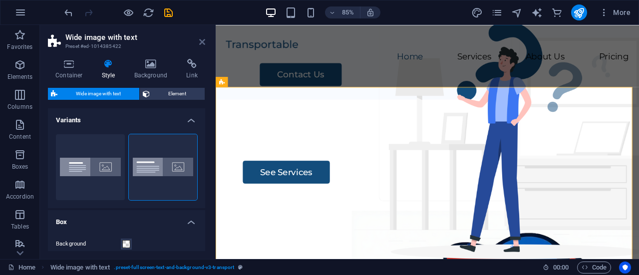
click at [202, 43] on icon at bounding box center [202, 42] width 6 height 8
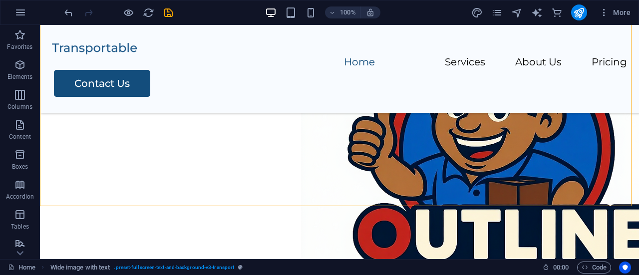
scroll to position [201, 0]
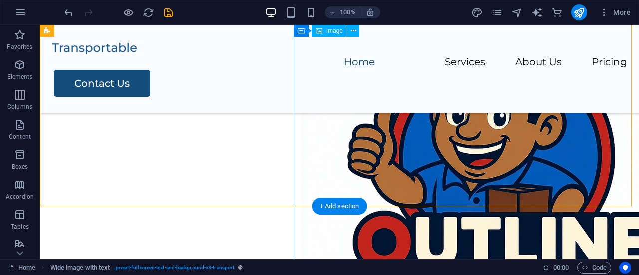
click at [496, 136] on figure at bounding box center [505, 217] width 408 height 408
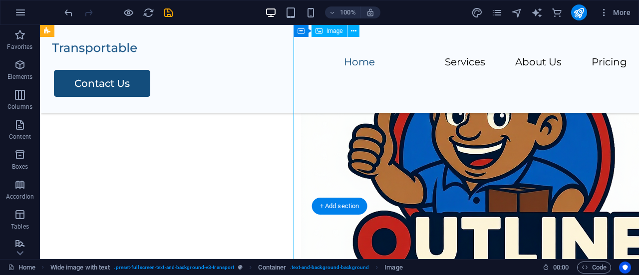
click at [496, 136] on figure at bounding box center [505, 217] width 408 height 408
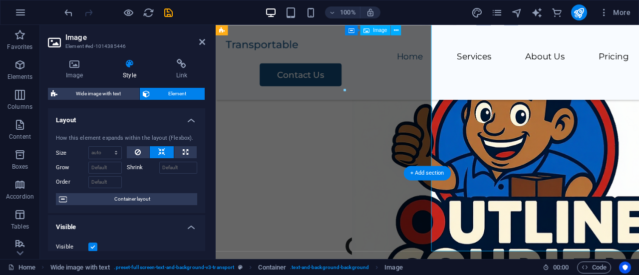
scroll to position [208, 0]
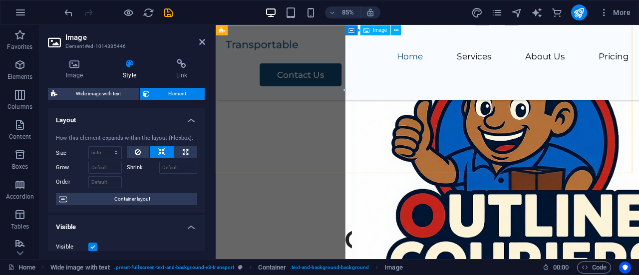
click at [510, 140] on figure at bounding box center [580, 224] width 408 height 408
click at [180, 170] on input "Shrink" at bounding box center [178, 168] width 38 height 12
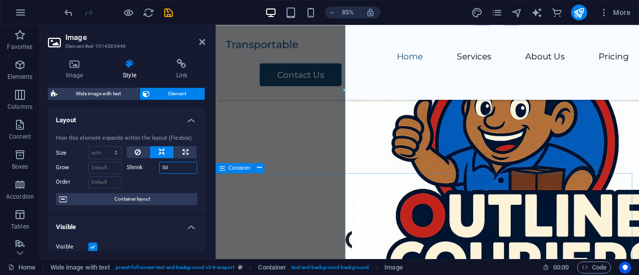
type input "50"
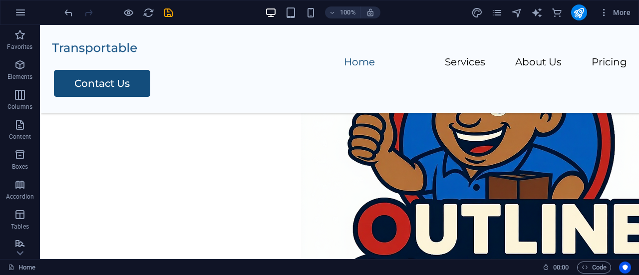
scroll to position [242, 0]
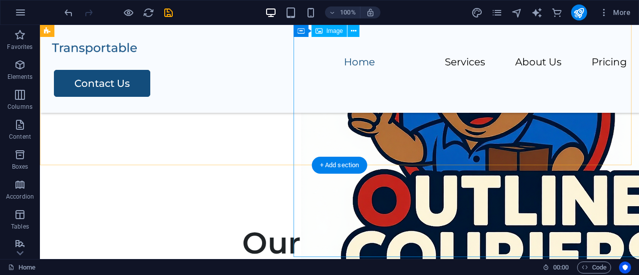
click at [491, 107] on figure at bounding box center [505, 176] width 408 height 408
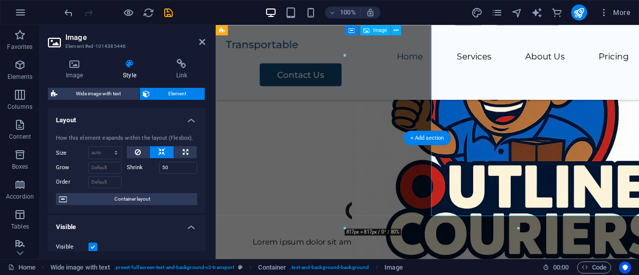
scroll to position [250, 0]
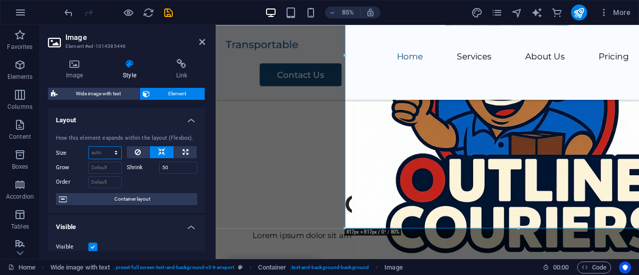
click at [118, 154] on select "Default auto px % 1/1 1/2 1/3 1/4 1/5 1/6 1/7 1/8 1/9 1/10" at bounding box center [105, 153] width 32 height 12
select select "%"
click at [106, 147] on select "Default auto px % 1/1 1/2 1/3 1/4 1/5 1/6 1/7 1/8 1/9 1/10" at bounding box center [105, 153] width 32 height 12
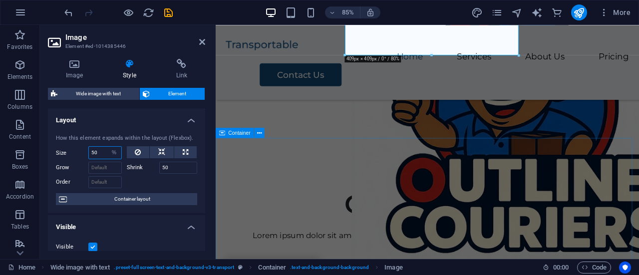
type input "50"
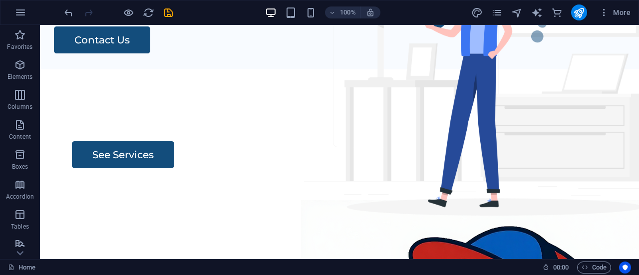
scroll to position [36, 0]
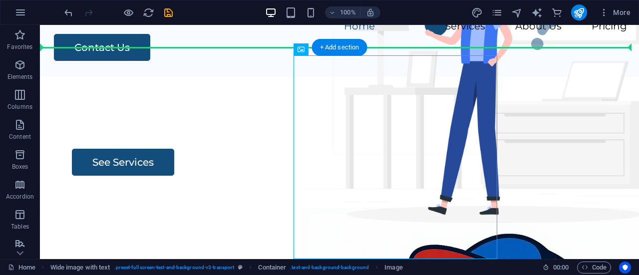
drag, startPoint x: 325, startPoint y: 148, endPoint x: 287, endPoint y: 149, distance: 38.5
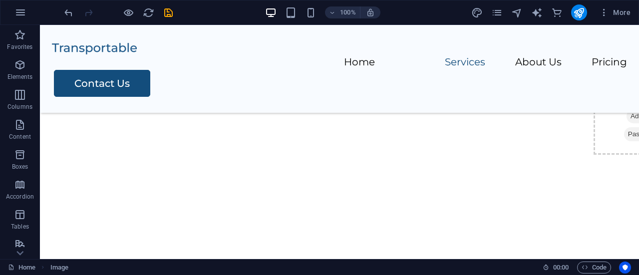
scroll to position [565, 0]
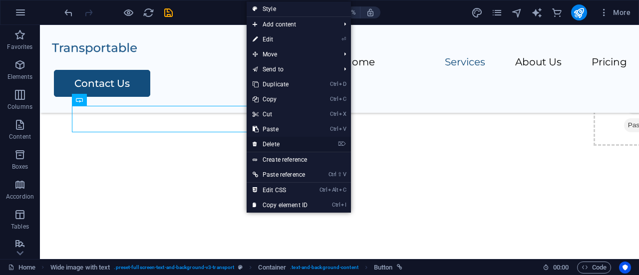
click at [283, 139] on link "⌦ Delete" at bounding box center [280, 144] width 67 height 15
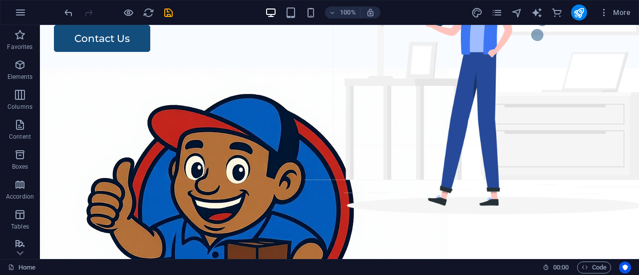
scroll to position [37, 0]
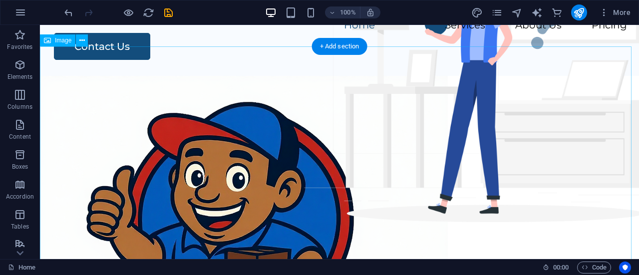
click at [378, 157] on figure at bounding box center [339, 280] width 599 height 408
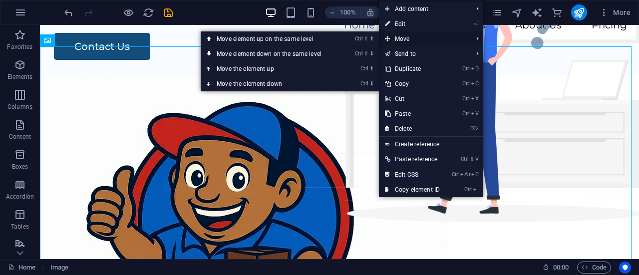
click at [445, 43] on span "Move" at bounding box center [423, 38] width 89 height 15
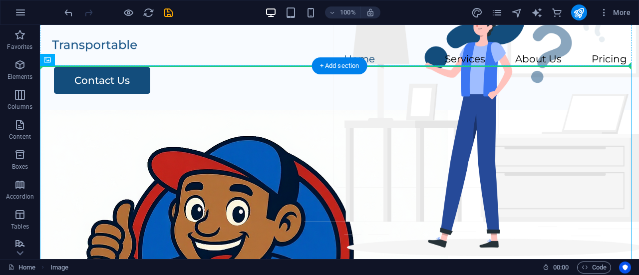
scroll to position [0, 0]
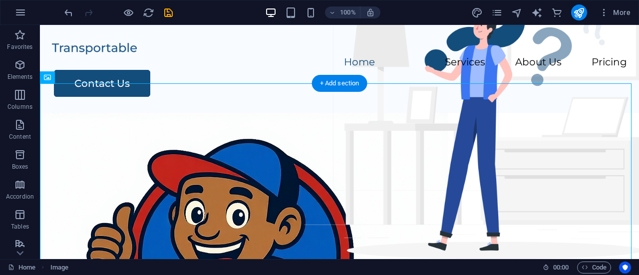
drag, startPoint x: 104, startPoint y: 69, endPoint x: 213, endPoint y: 89, distance: 110.6
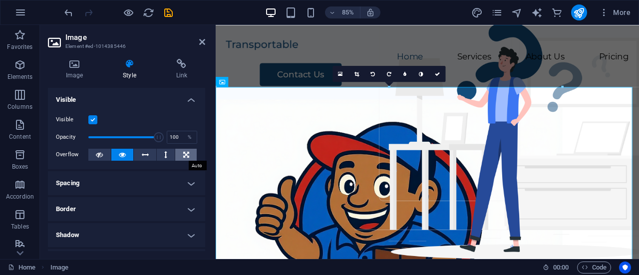
click at [181, 151] on button at bounding box center [185, 155] width 21 height 12
click at [147, 137] on span at bounding box center [123, 137] width 70 height 15
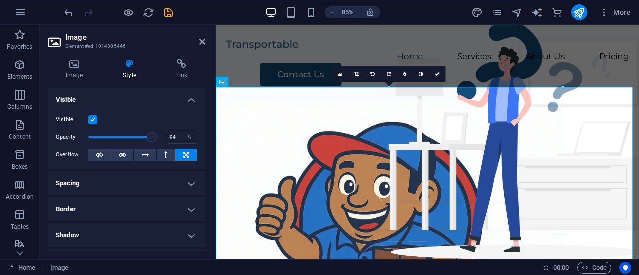
type input "95"
drag, startPoint x: 147, startPoint y: 137, endPoint x: 154, endPoint y: 136, distance: 6.6
click at [154, 136] on span at bounding box center [155, 137] width 10 height 10
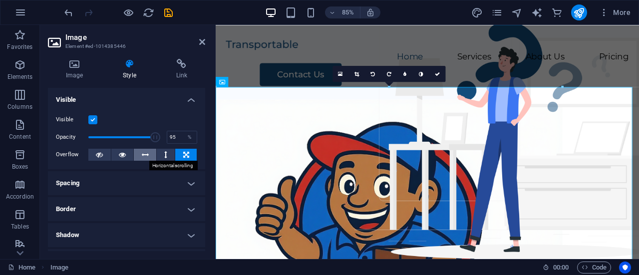
click at [148, 155] on button at bounding box center [145, 155] width 22 height 12
click at [438, 72] on icon at bounding box center [437, 73] width 5 height 5
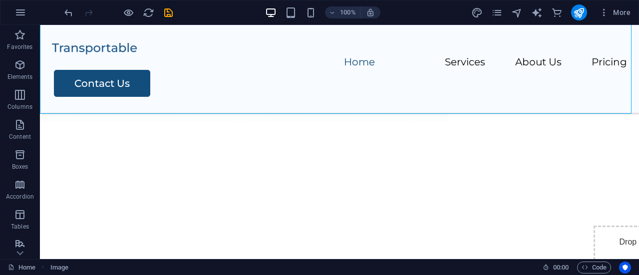
scroll to position [353, 0]
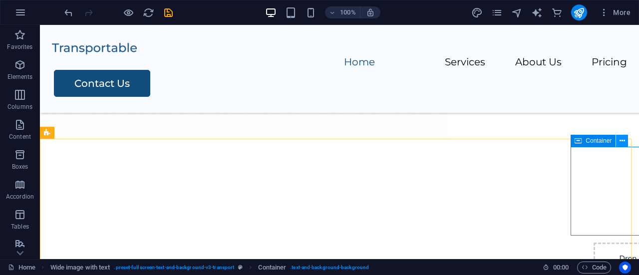
click at [626, 138] on button at bounding box center [622, 141] width 12 height 12
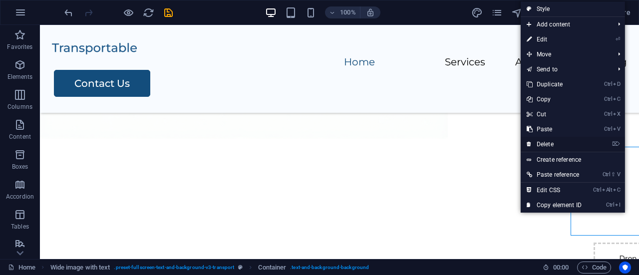
click at [570, 144] on link "⌦ Delete" at bounding box center [554, 144] width 67 height 15
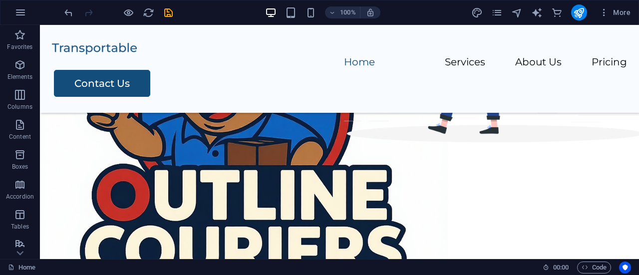
scroll to position [0, 0]
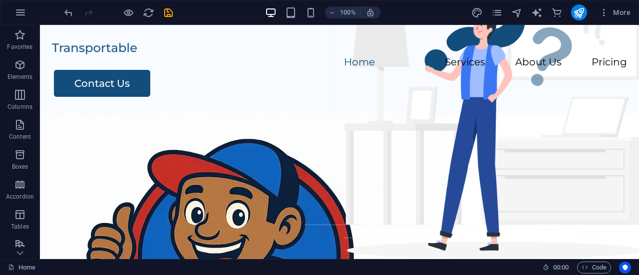
drag, startPoint x: 633, startPoint y: 69, endPoint x: 668, endPoint y: 39, distance: 46.4
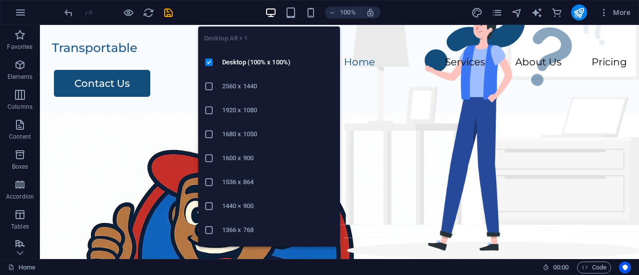
click at [274, 16] on icon "button" at bounding box center [270, 12] width 11 height 11
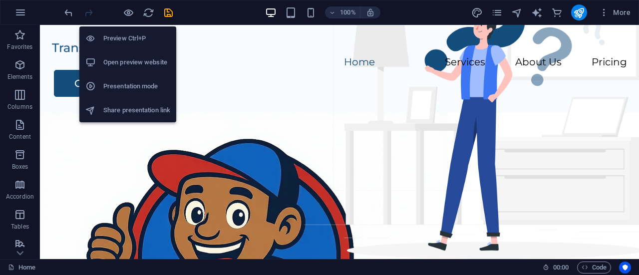
click at [125, 39] on h6 "Preview Ctrl+P" at bounding box center [136, 38] width 67 height 12
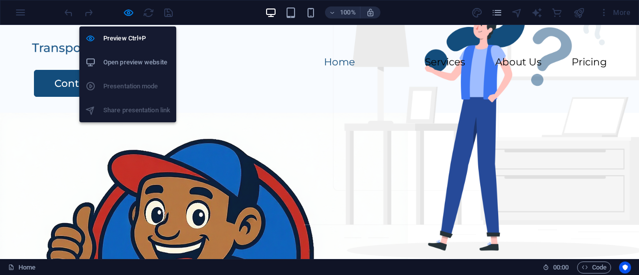
click at [124, 62] on h6 "Open preview website" at bounding box center [136, 62] width 67 height 12
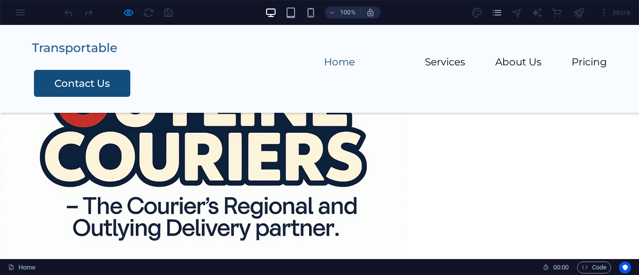
scroll to position [215, 0]
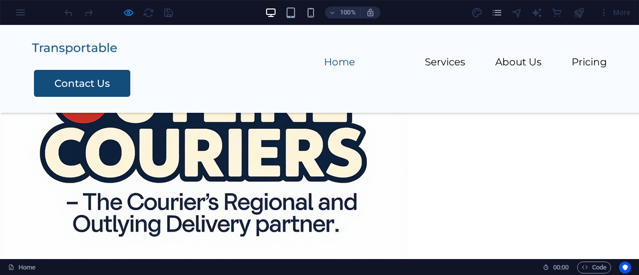
click at [423, 169] on figure at bounding box center [319, 43] width 639 height 466
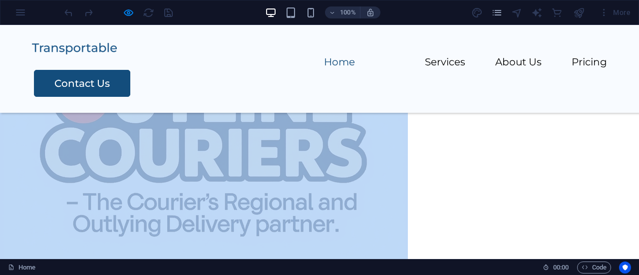
click at [423, 169] on figure at bounding box center [319, 43] width 639 height 466
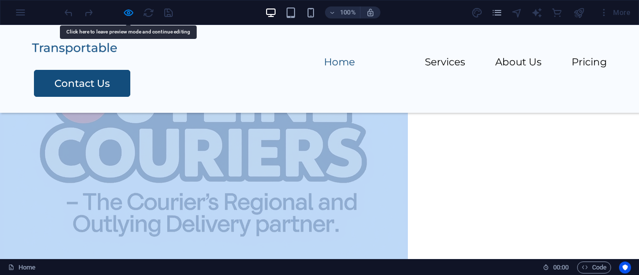
click at [21, 13] on div "100% More" at bounding box center [319, 12] width 638 height 24
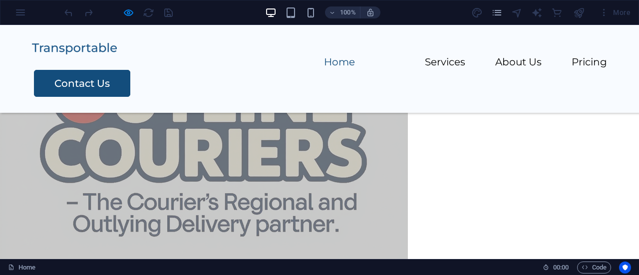
click at [267, 135] on img at bounding box center [204, 73] width 408 height 408
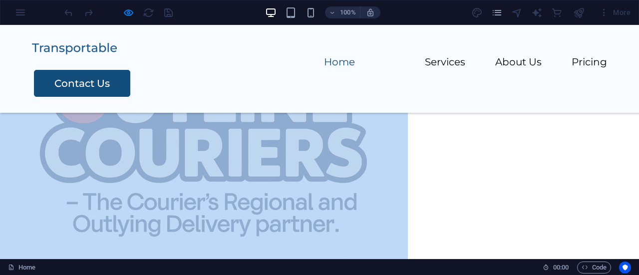
click at [353, 174] on img at bounding box center [204, 73] width 408 height 408
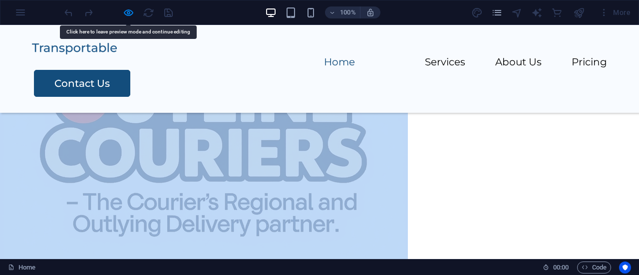
click at [353, 174] on img at bounding box center [204, 73] width 408 height 408
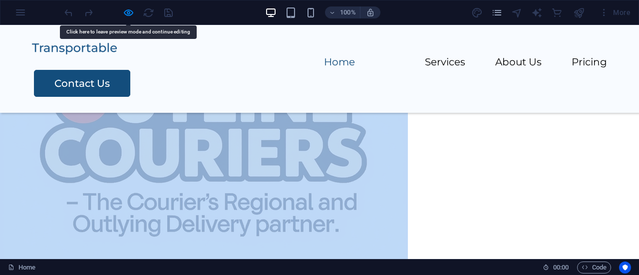
click at [353, 174] on img at bounding box center [204, 73] width 408 height 408
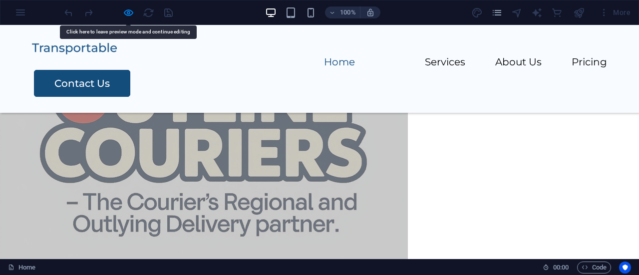
click at [167, 15] on div at bounding box center [118, 12] width 112 height 16
